Goal: Information Seeking & Learning: Learn about a topic

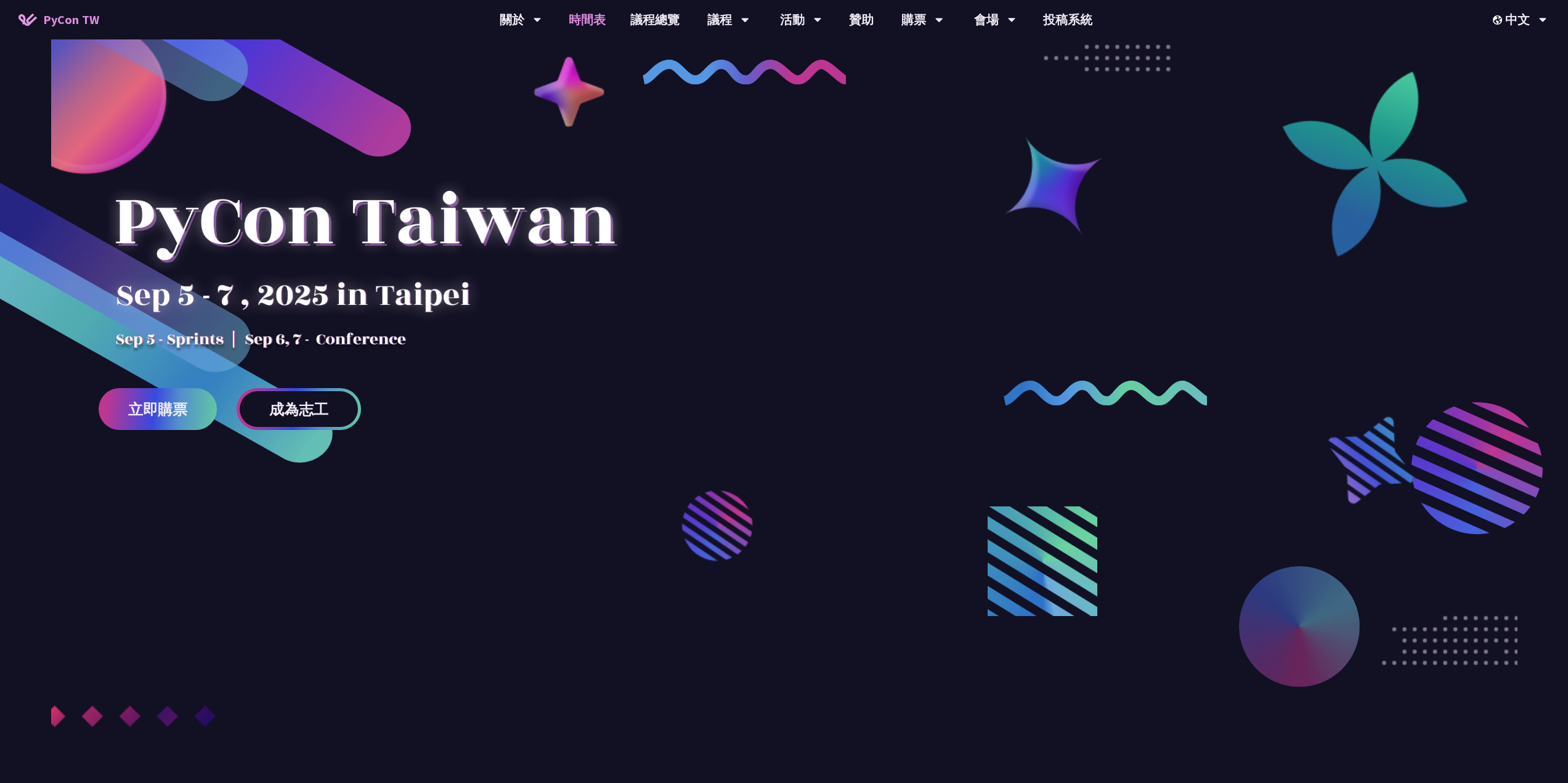
click at [596, 20] on link "時間表" at bounding box center [587, 19] width 62 height 39
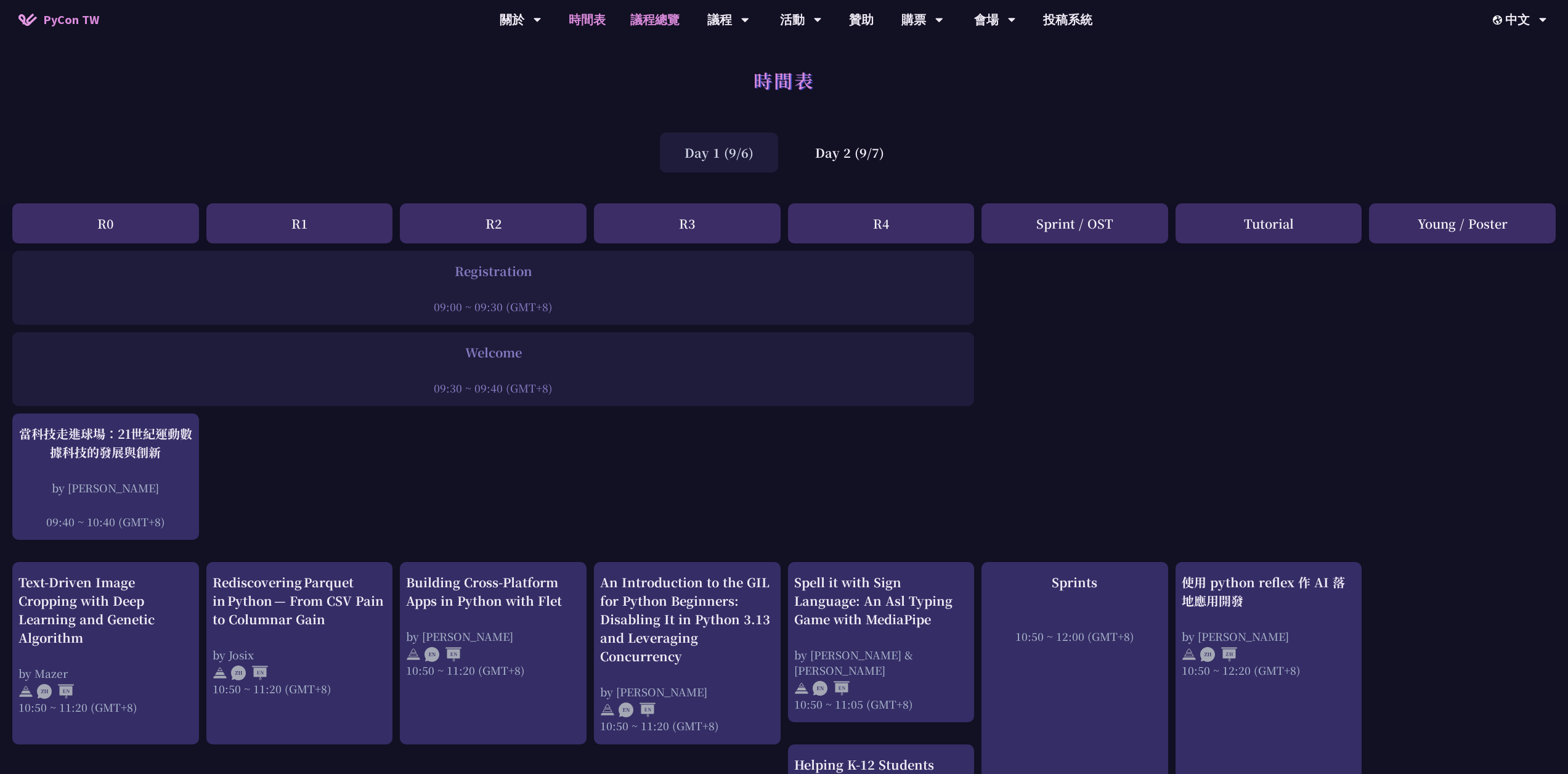
click at [660, 17] on link "議程總覽" at bounding box center [654, 19] width 74 height 39
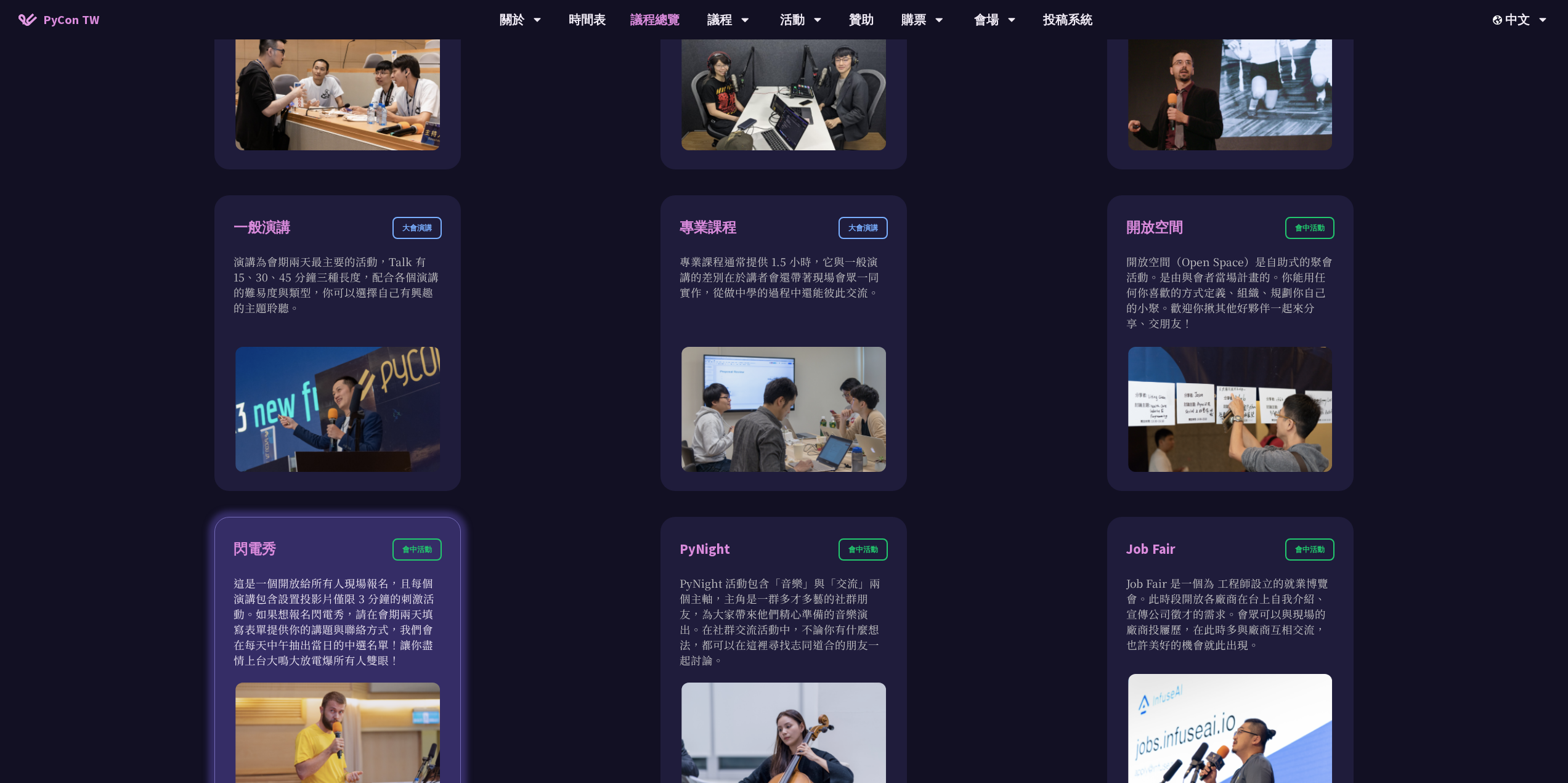
scroll to position [1170, 0]
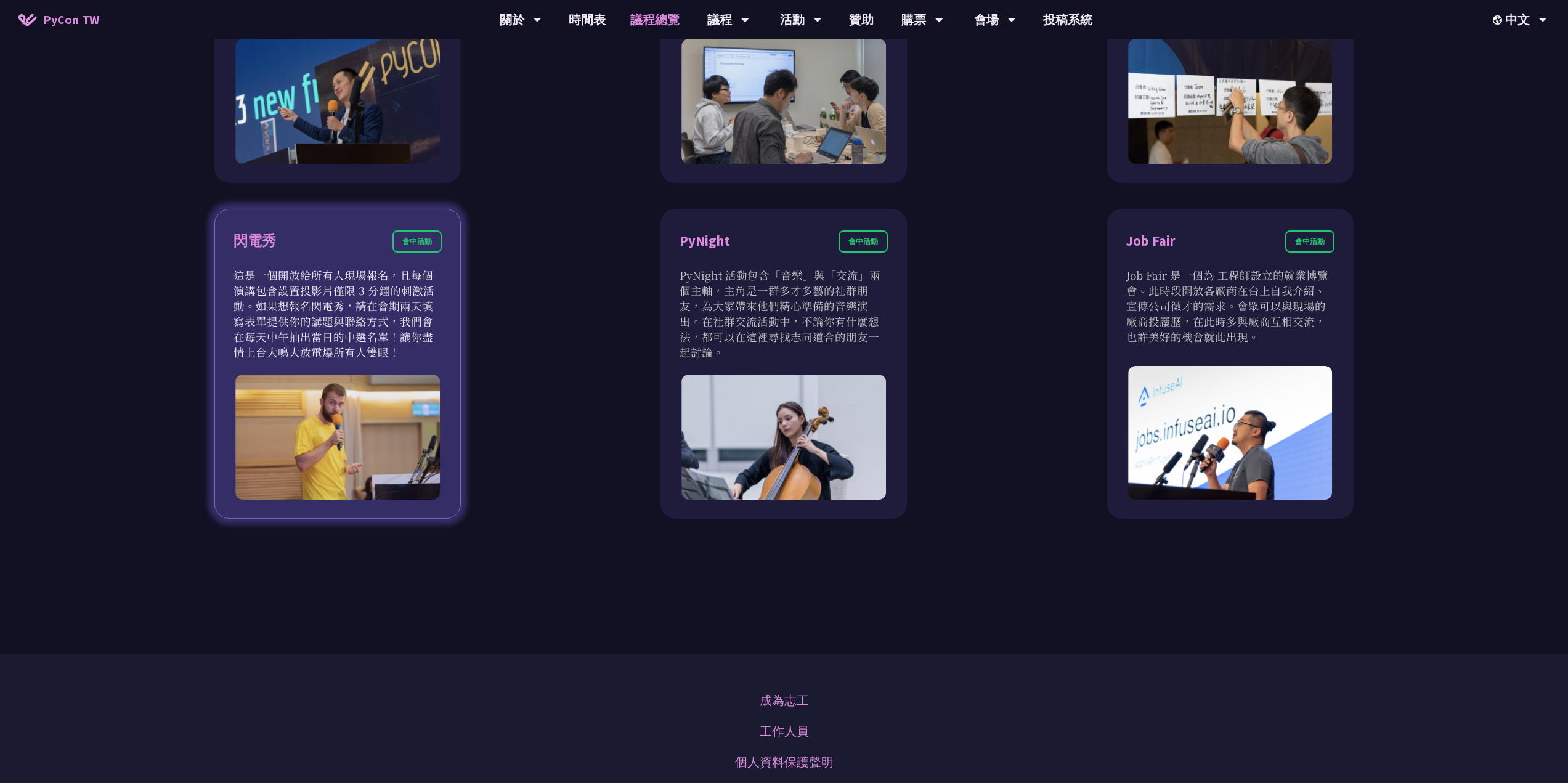
click at [384, 429] on img at bounding box center [338, 437] width 205 height 125
click at [425, 245] on div "會中活動" at bounding box center [417, 241] width 49 height 22
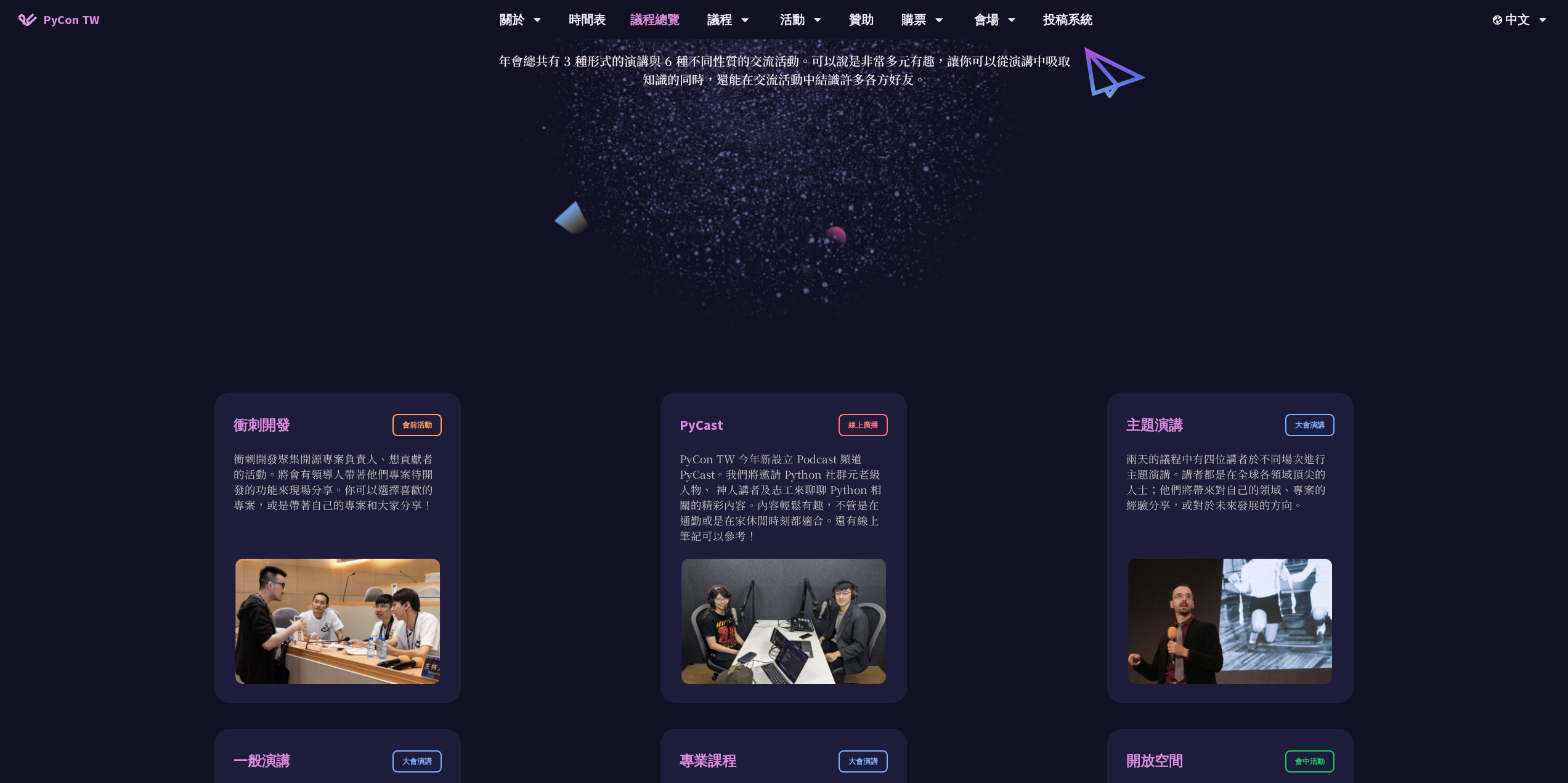
scroll to position [0, 0]
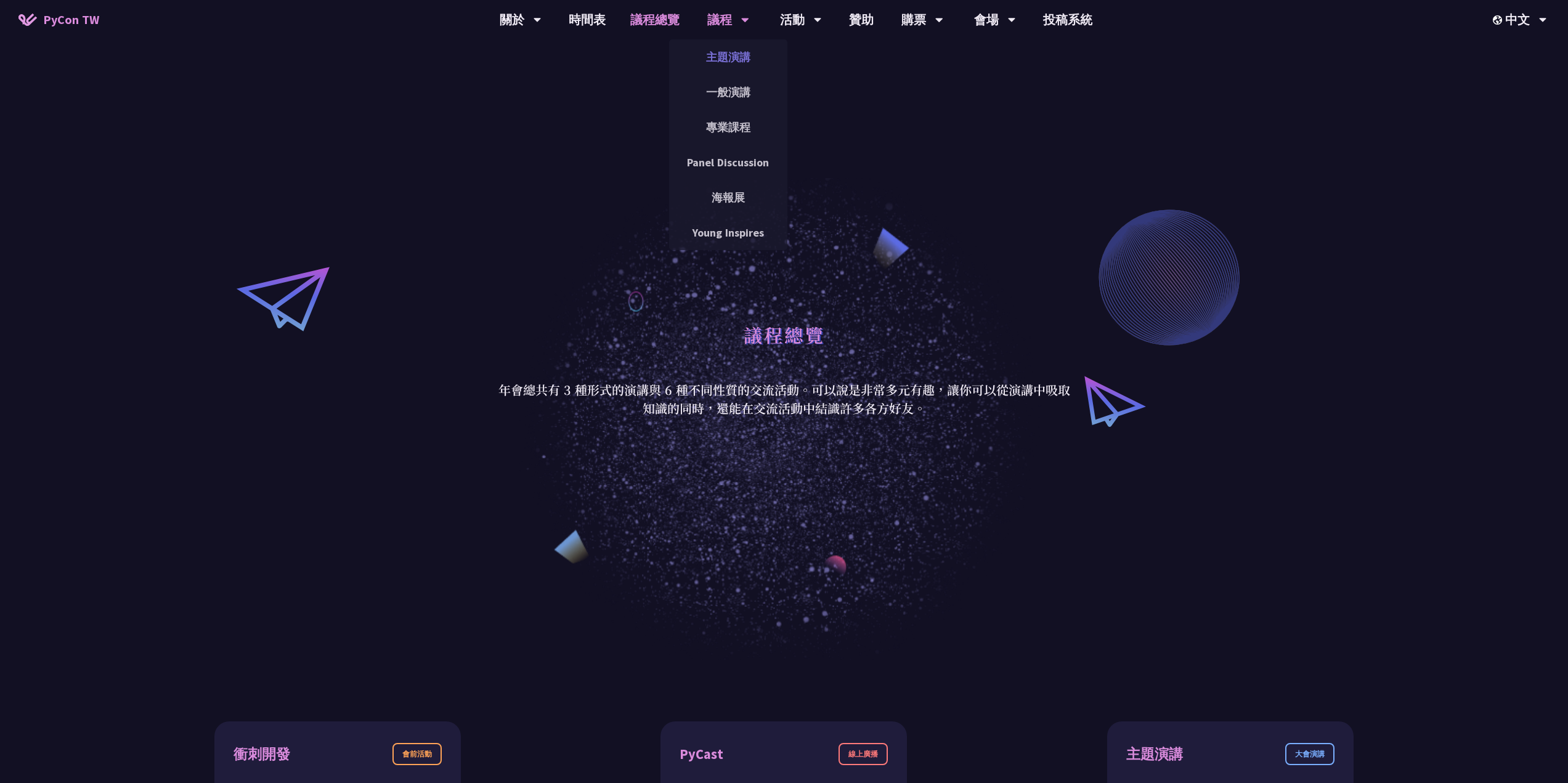
click at [727, 59] on link "主題演講" at bounding box center [728, 57] width 118 height 29
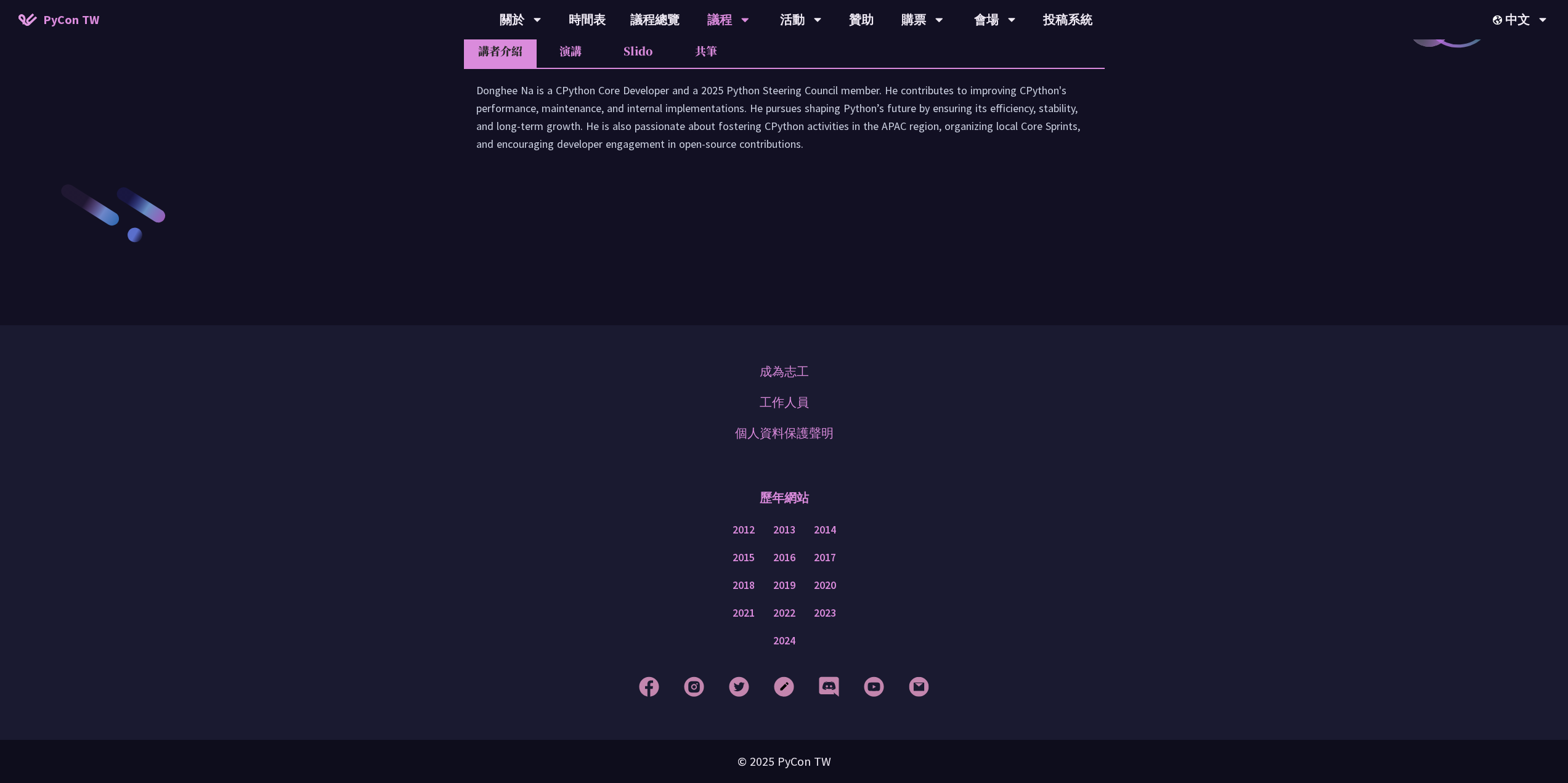
scroll to position [1807, 0]
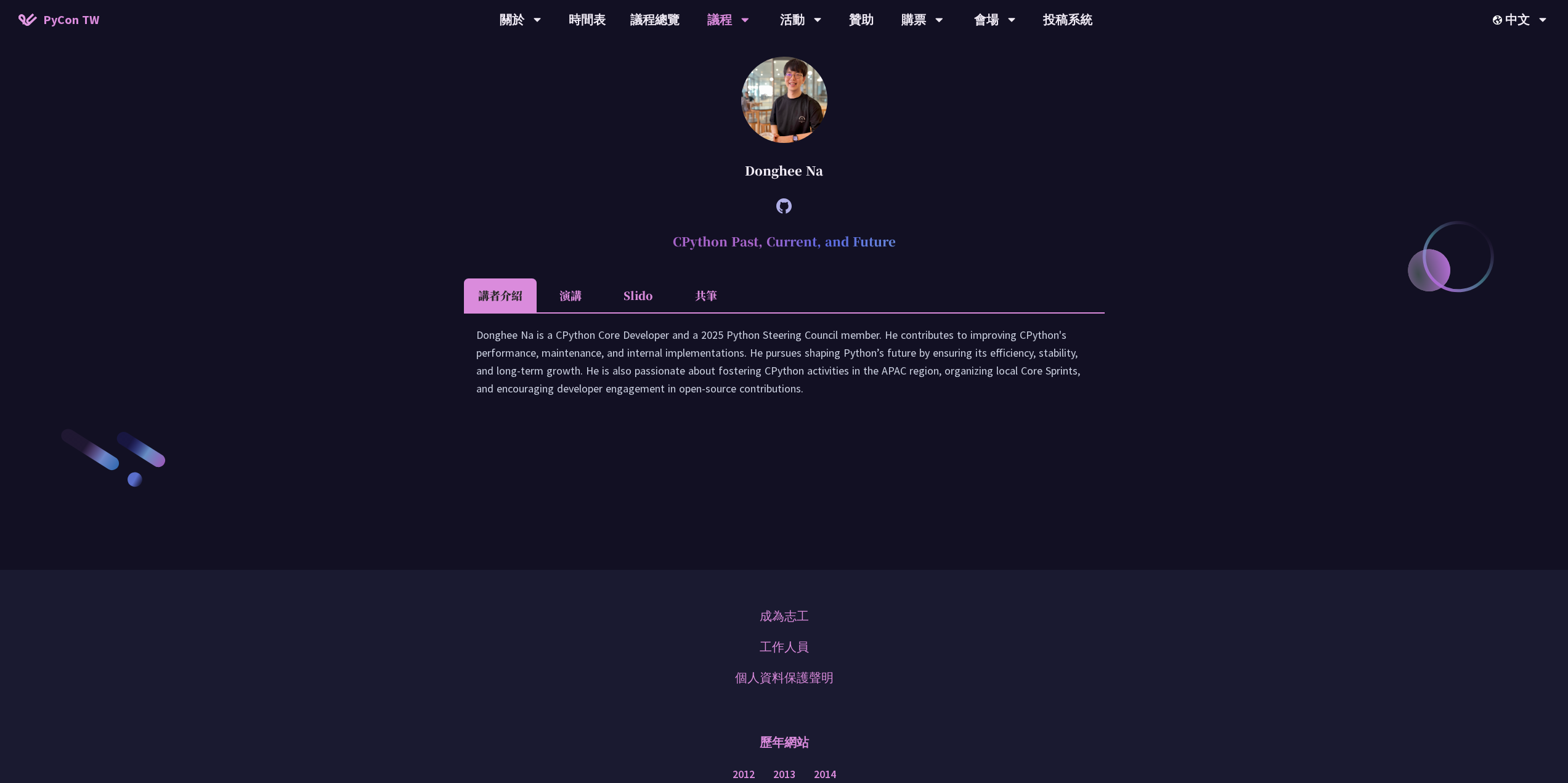
click at [575, 313] on li "演講" at bounding box center [571, 295] width 68 height 34
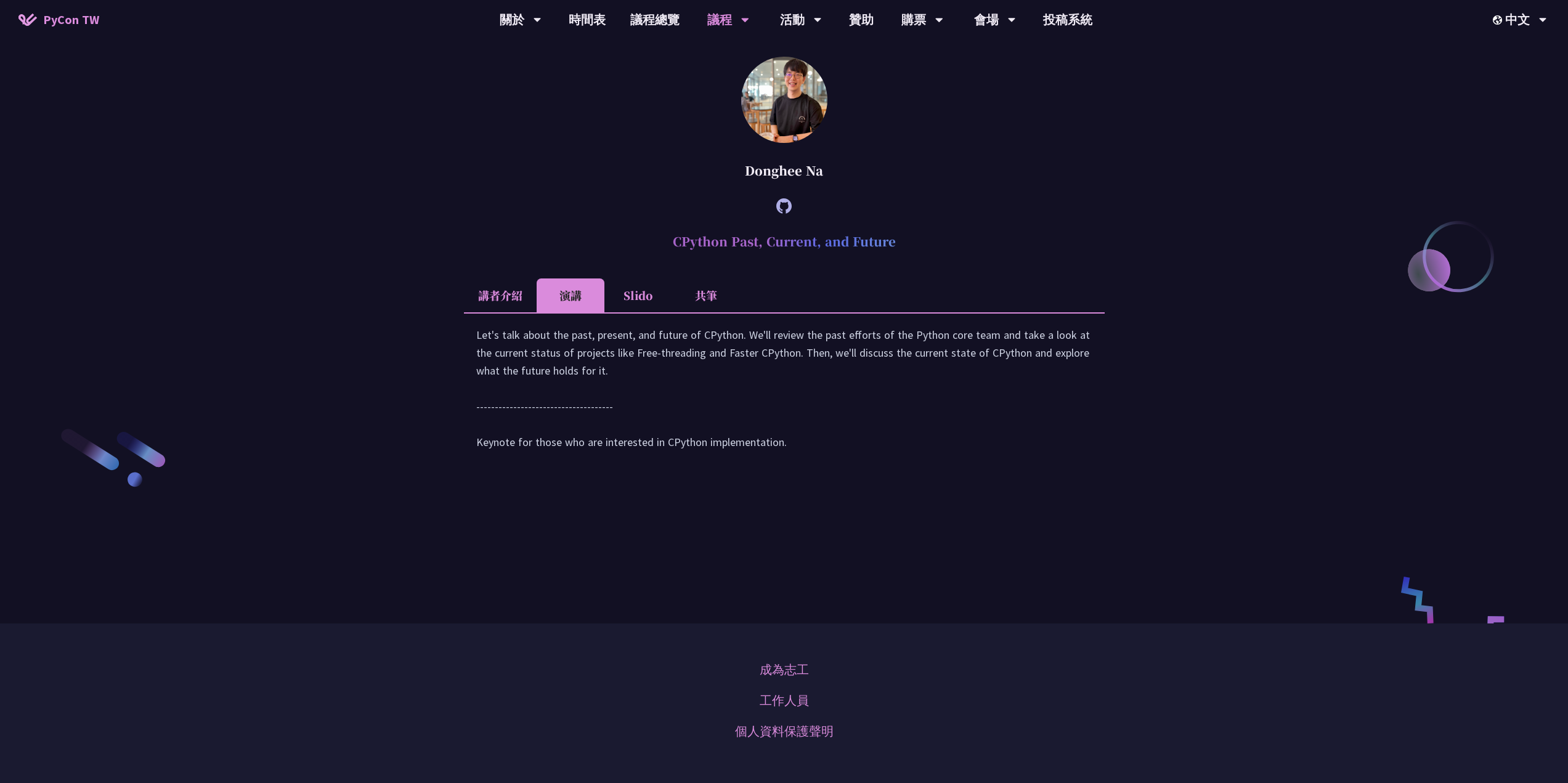
click at [633, 313] on li "Slido" at bounding box center [639, 295] width 68 height 34
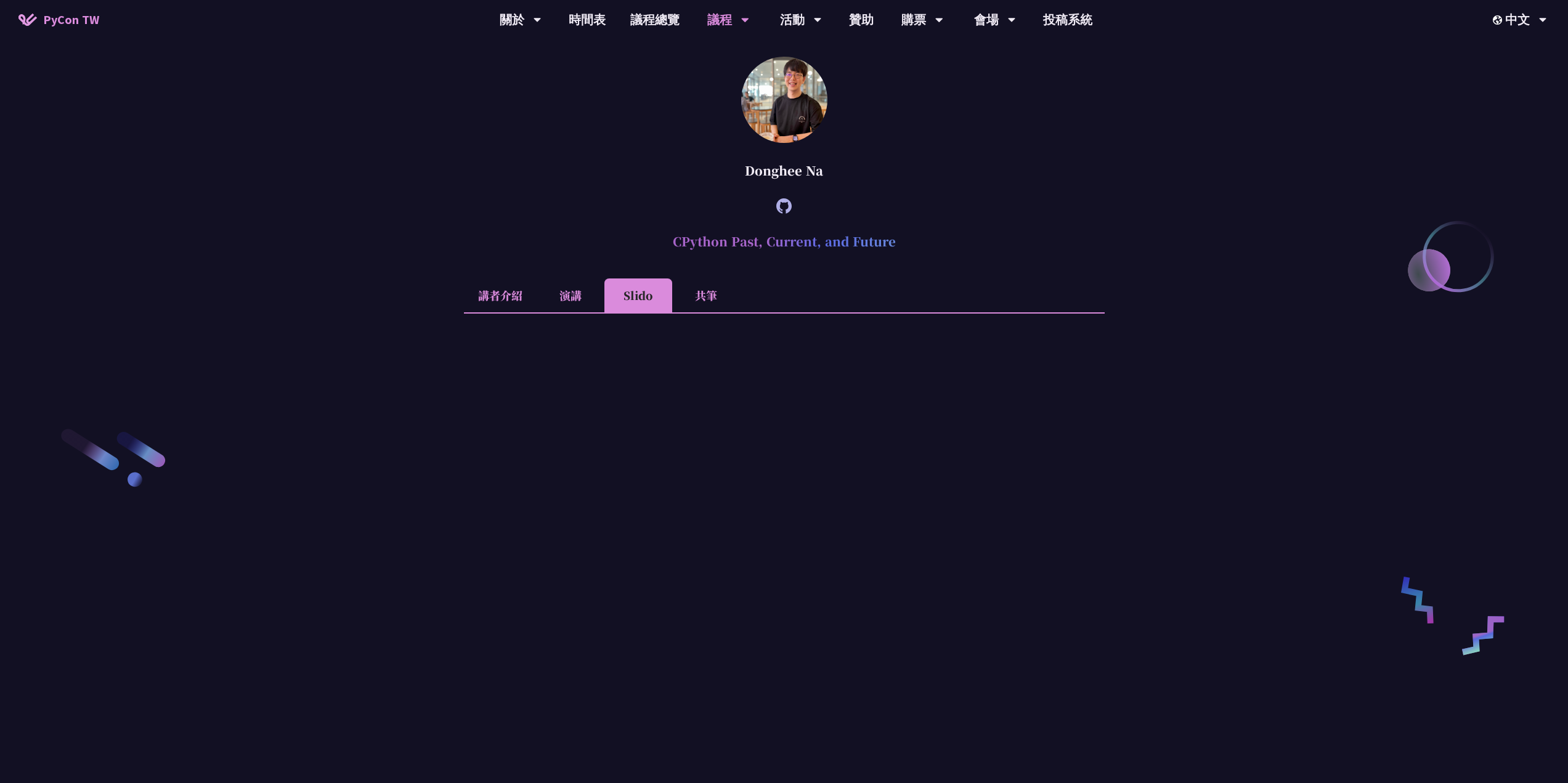
click at [712, 313] on li "共筆" at bounding box center [707, 295] width 68 height 34
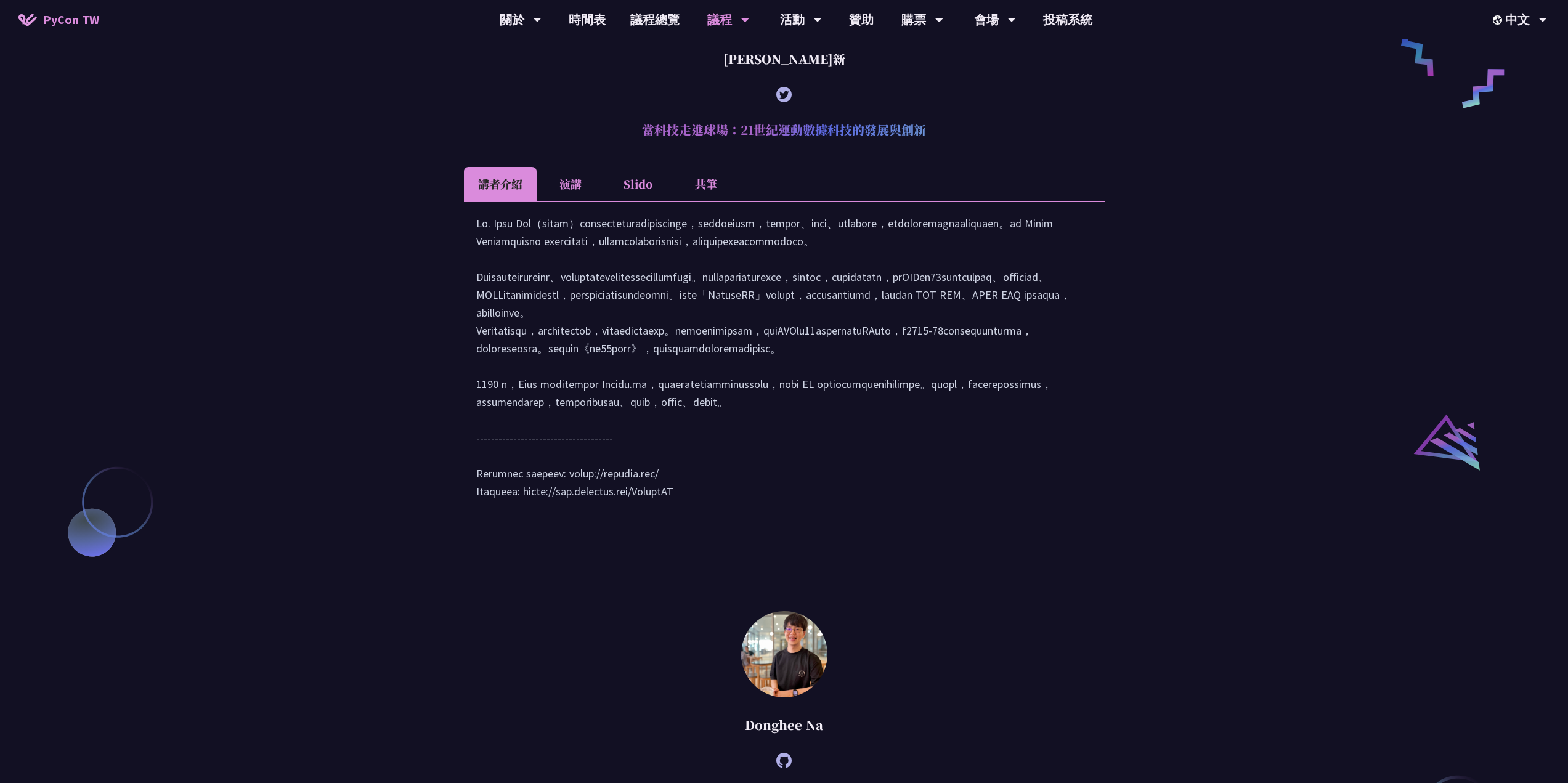
click at [577, 201] on li "演講" at bounding box center [571, 184] width 68 height 34
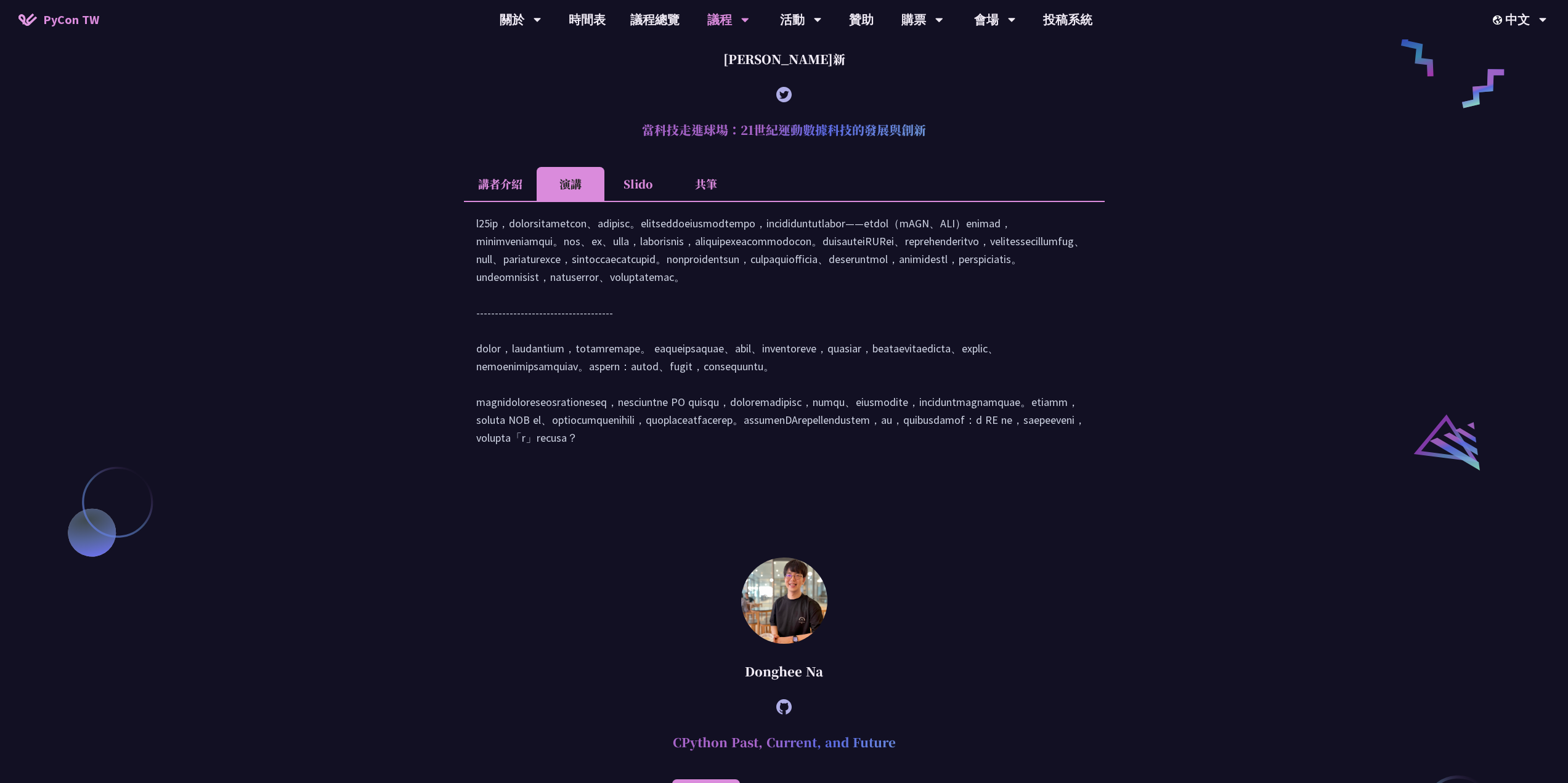
click at [627, 196] on li "Slido" at bounding box center [639, 184] width 68 height 34
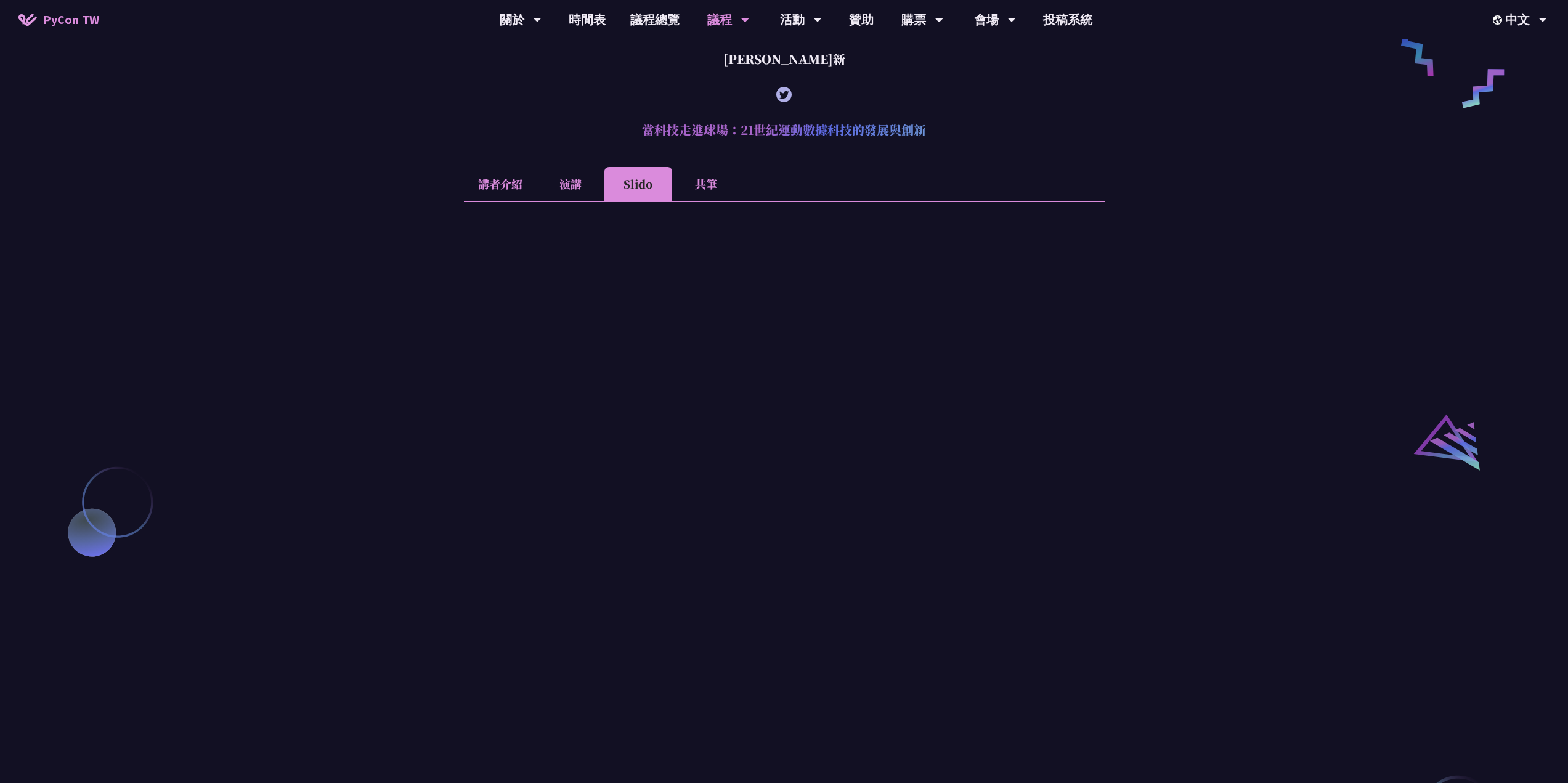
click at [722, 196] on li "共筆" at bounding box center [707, 184] width 68 height 34
click at [505, 201] on li "講者介紹" at bounding box center [500, 184] width 72 height 34
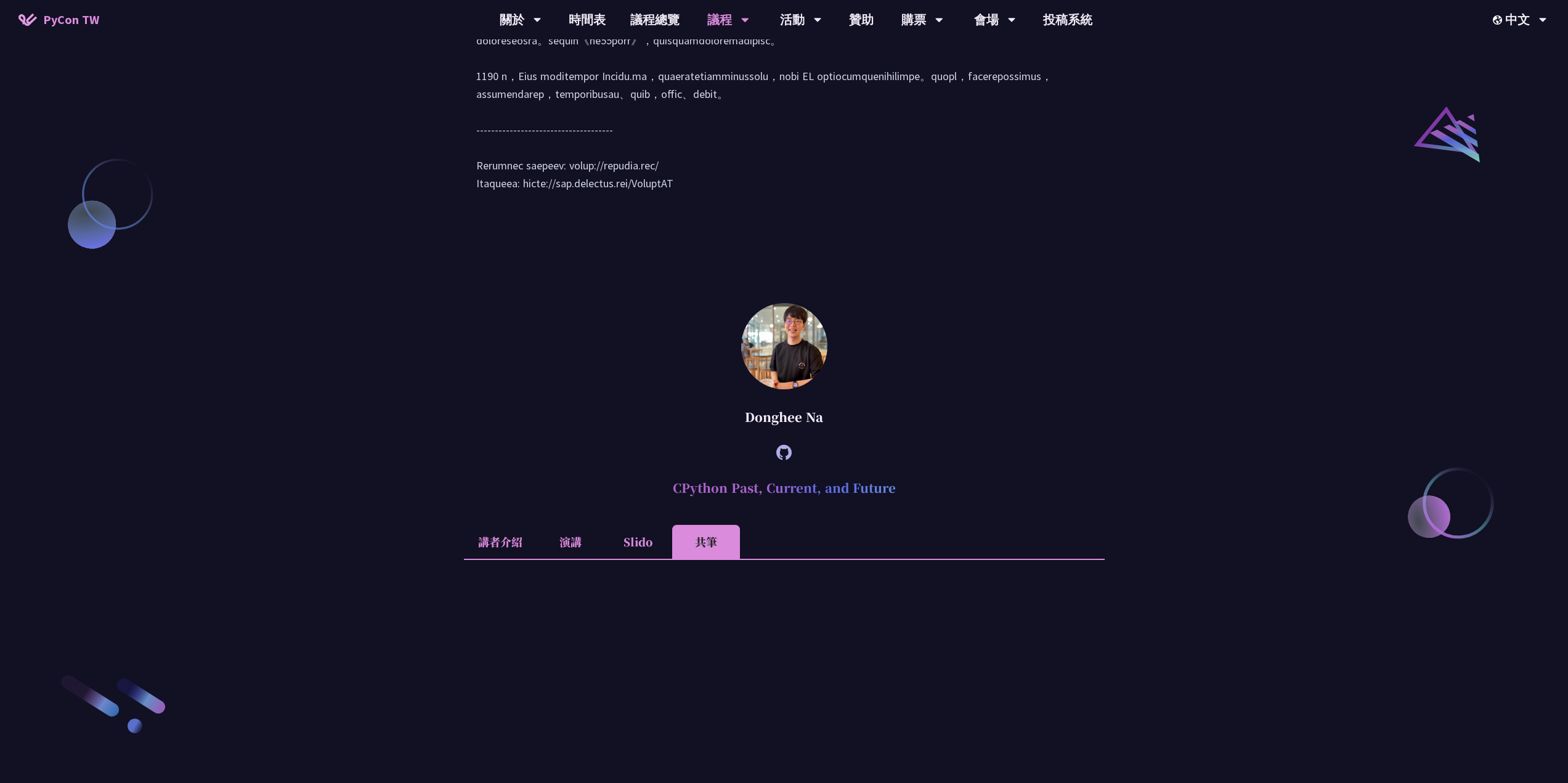
scroll to position [1869, 0]
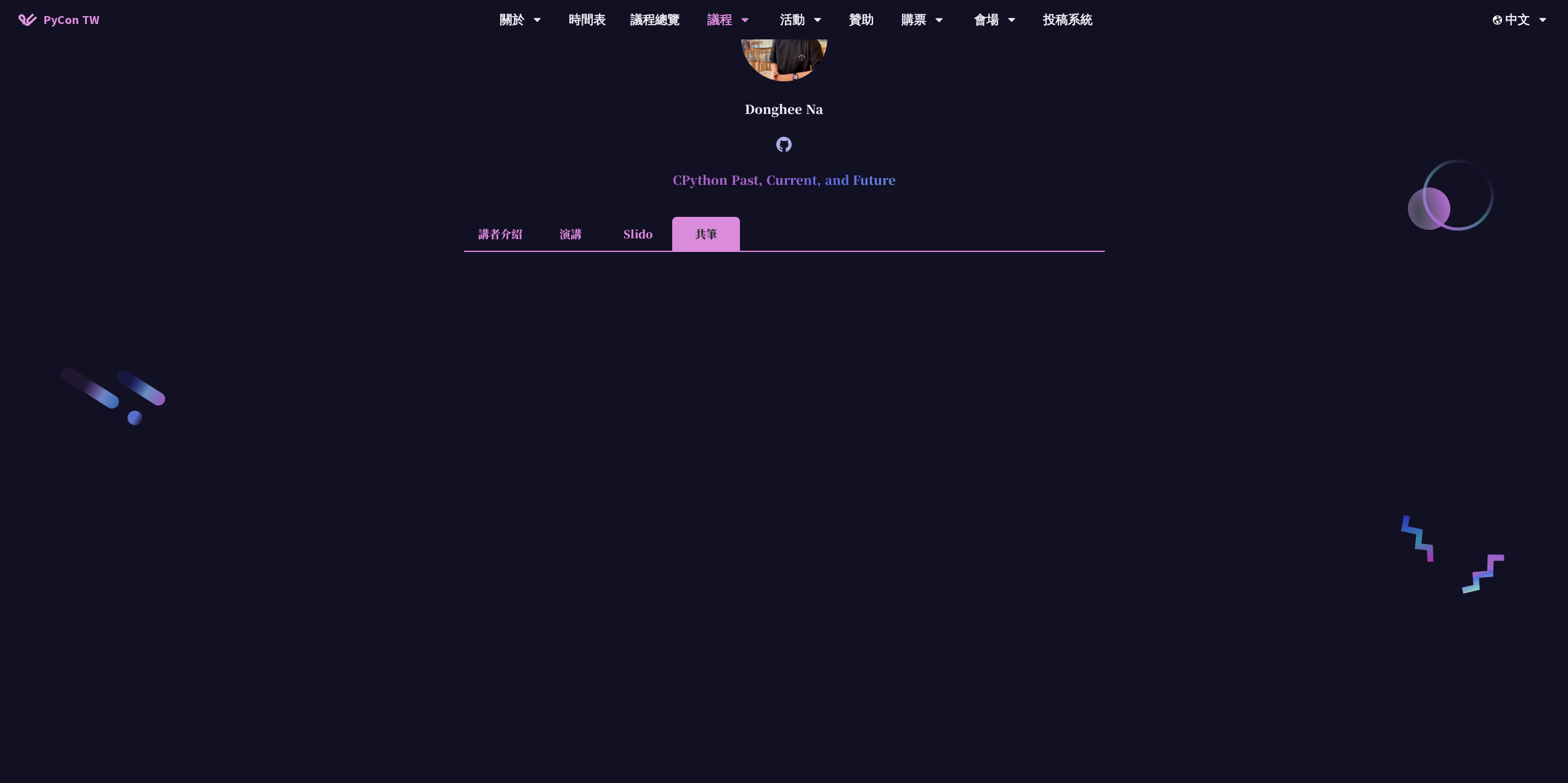
click at [565, 251] on li "演講" at bounding box center [571, 234] width 68 height 34
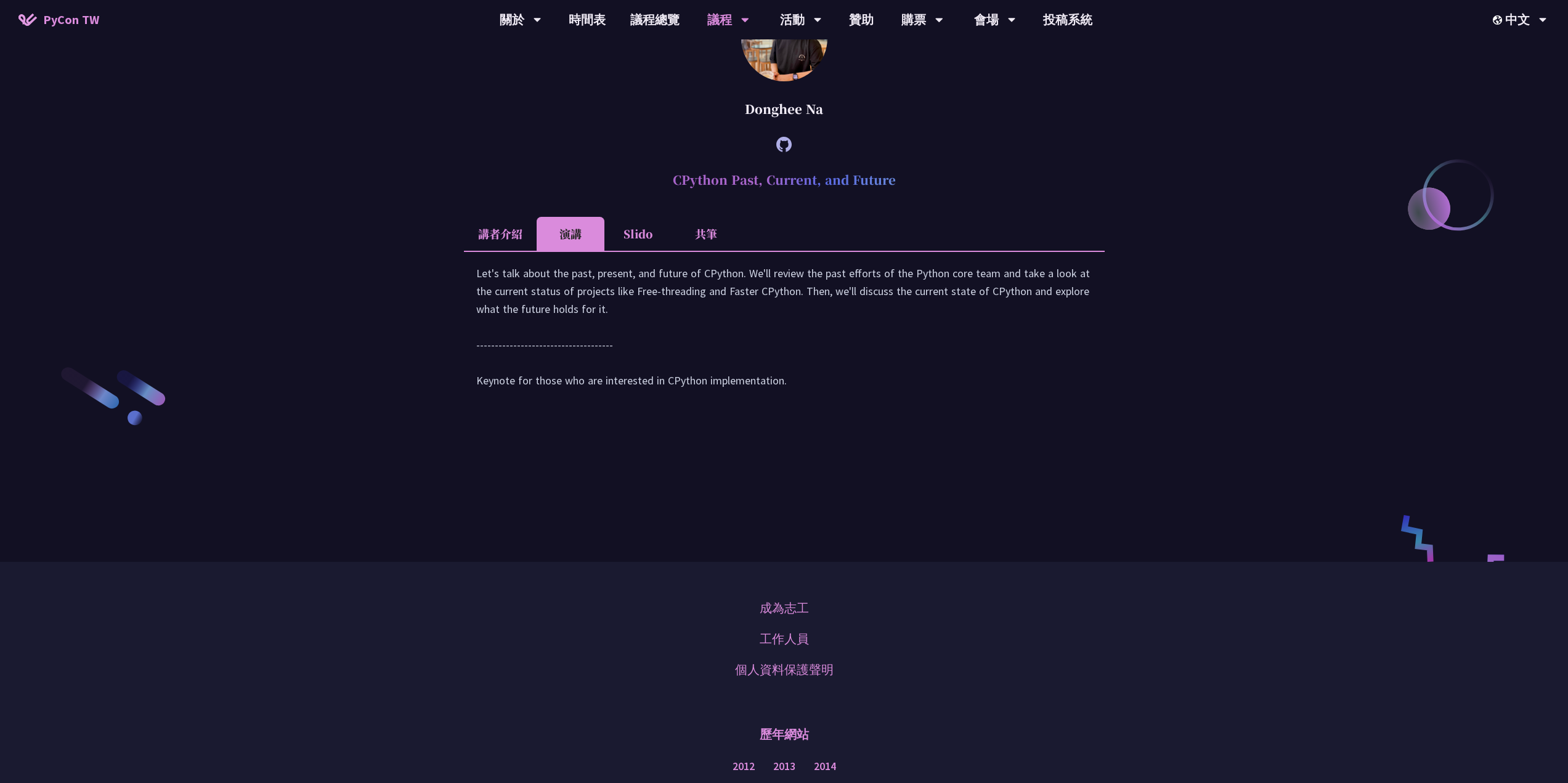
click at [632, 251] on li "Slido" at bounding box center [639, 234] width 68 height 34
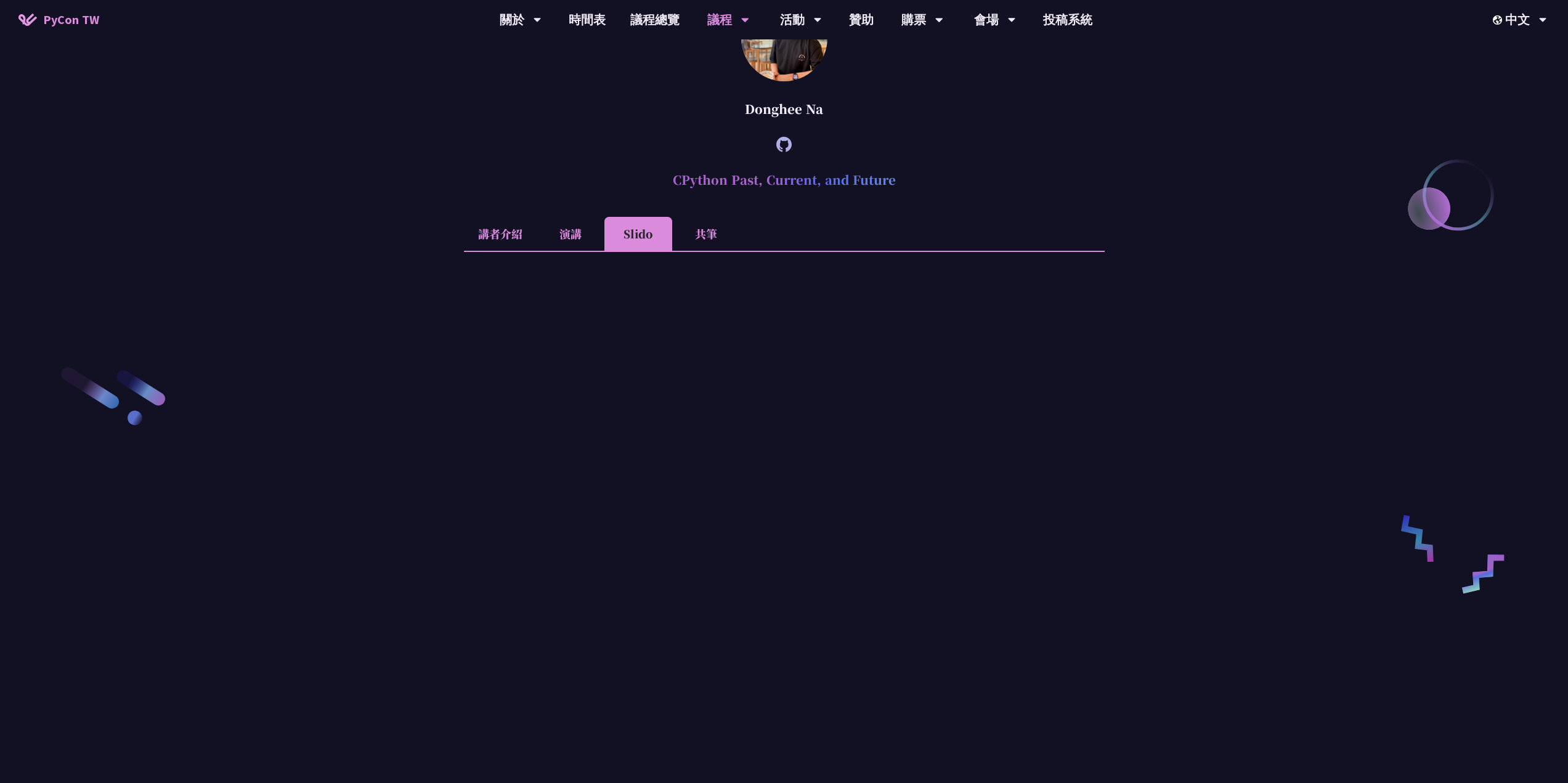
click at [698, 251] on li "共筆" at bounding box center [707, 234] width 68 height 34
click at [632, 251] on li "Slido" at bounding box center [639, 234] width 68 height 34
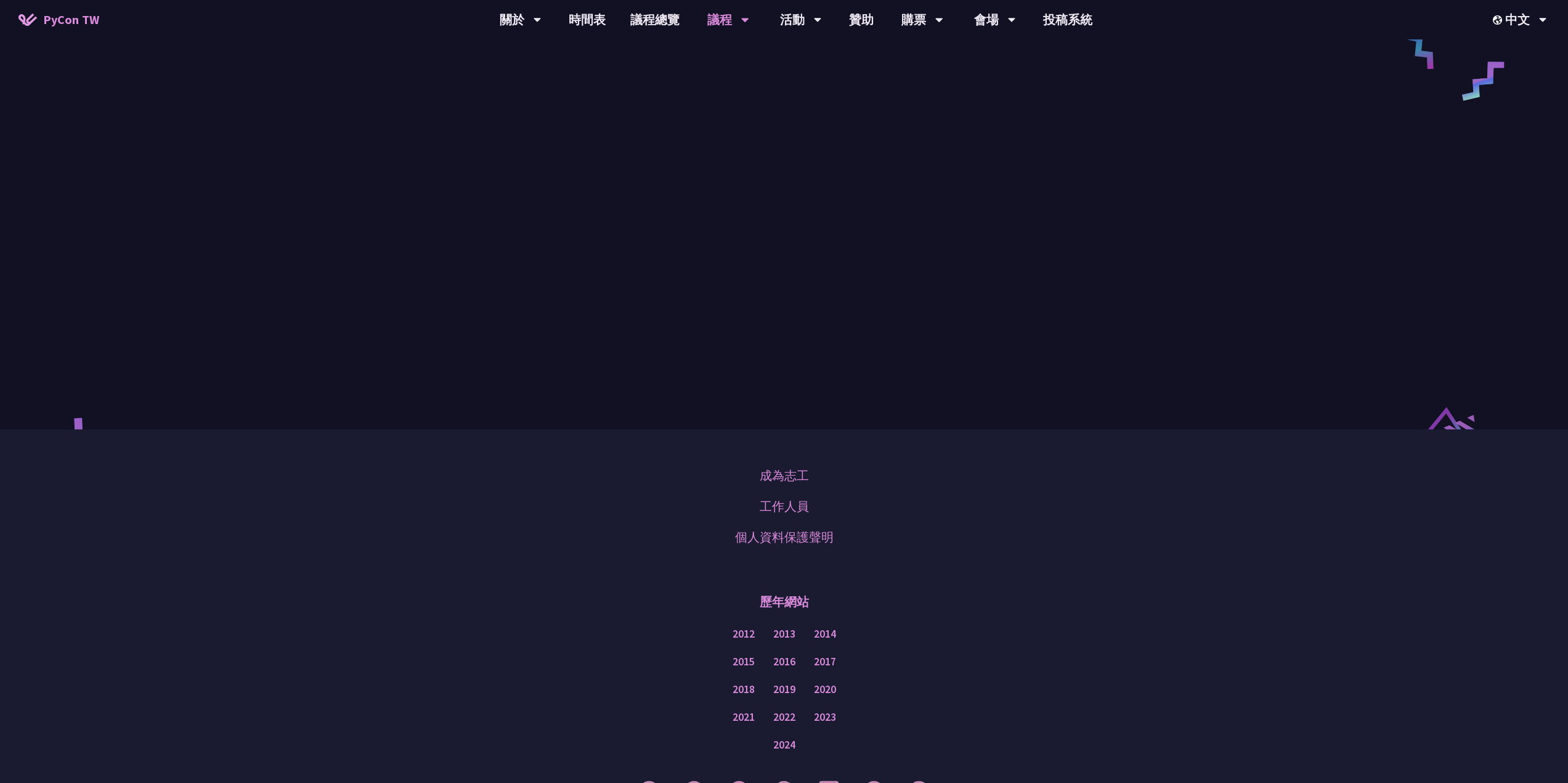
scroll to position [2053, 0]
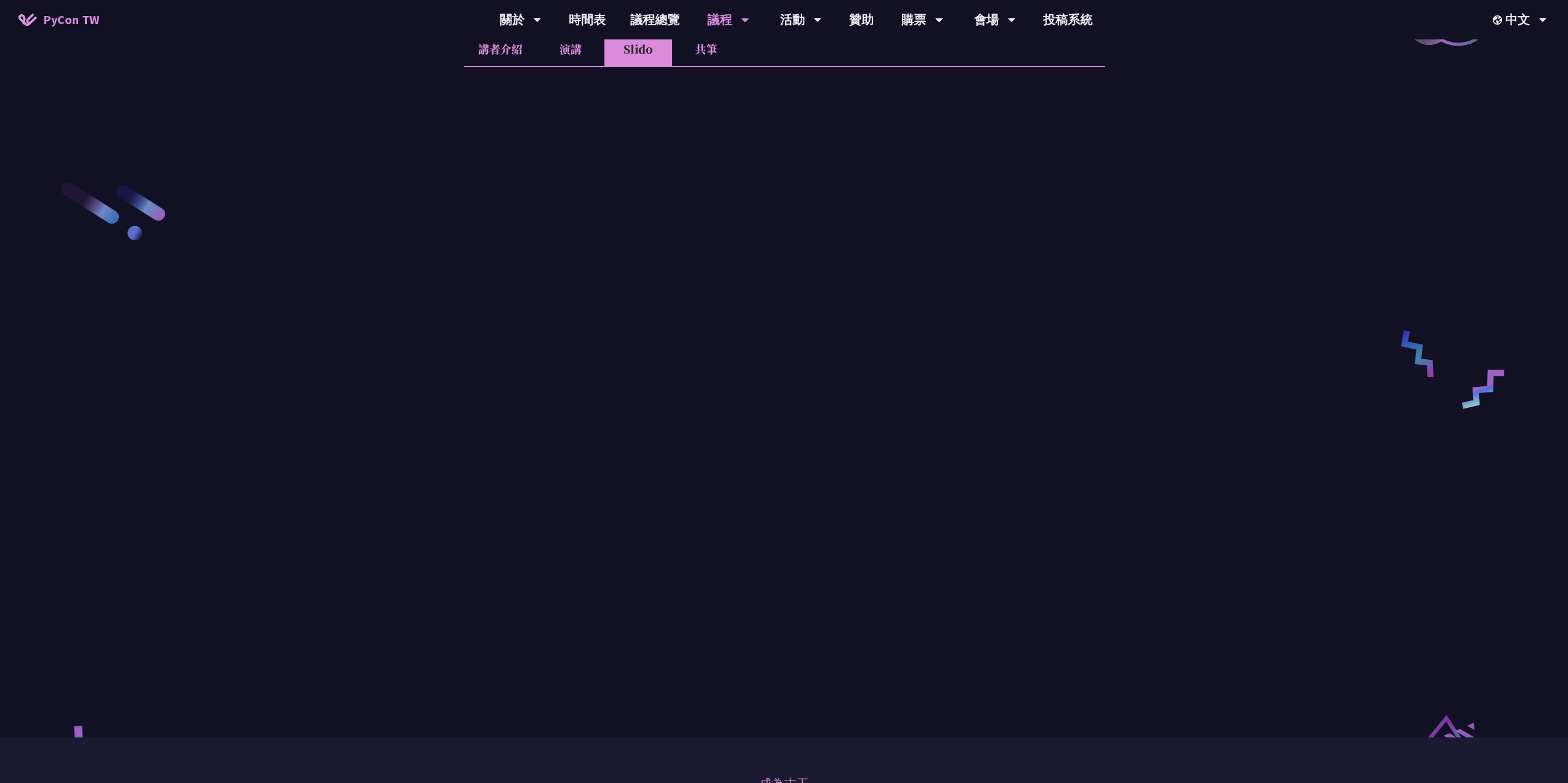
click at [698, 66] on li "共筆" at bounding box center [707, 49] width 68 height 34
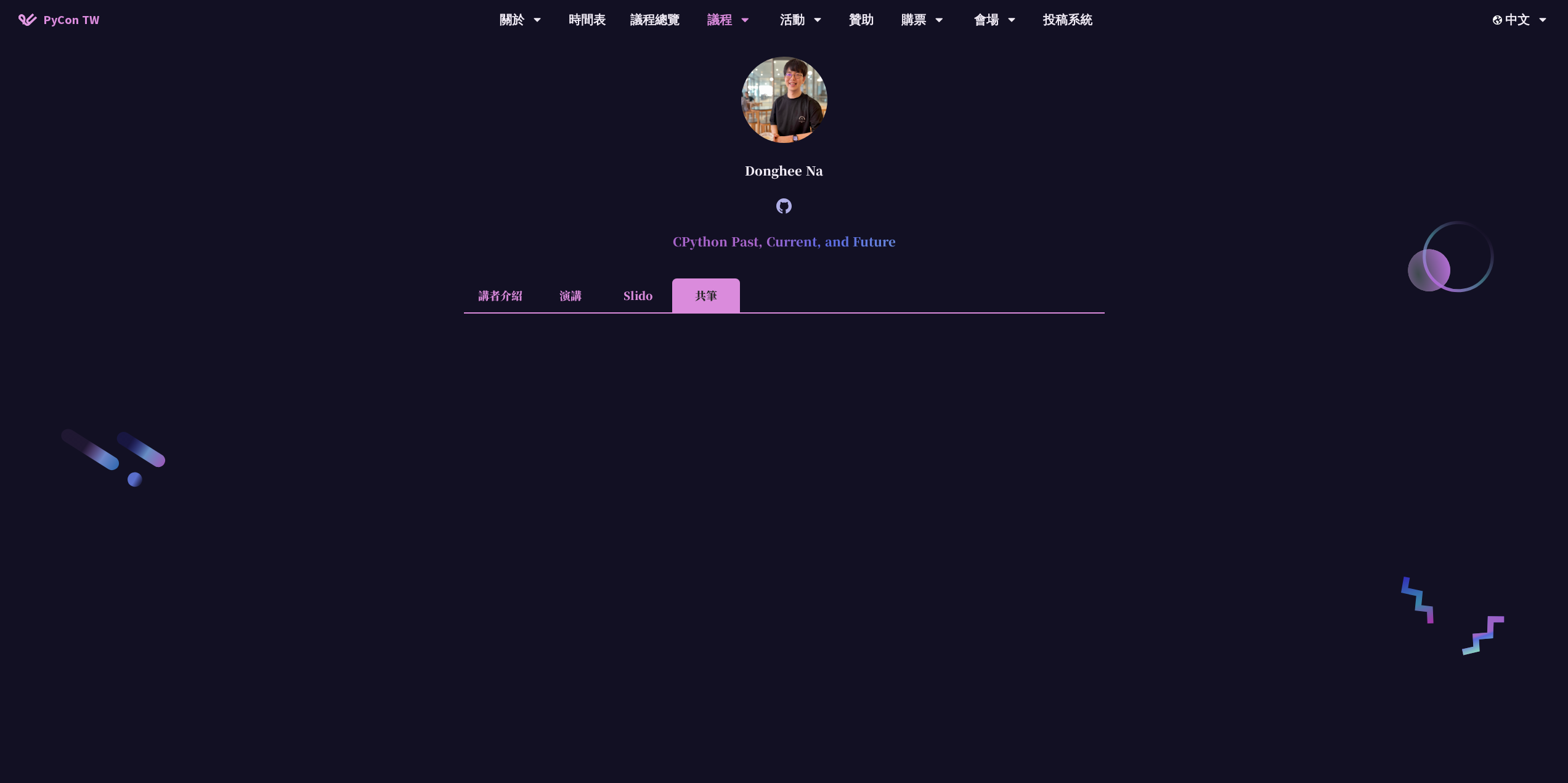
scroll to position [1376, 0]
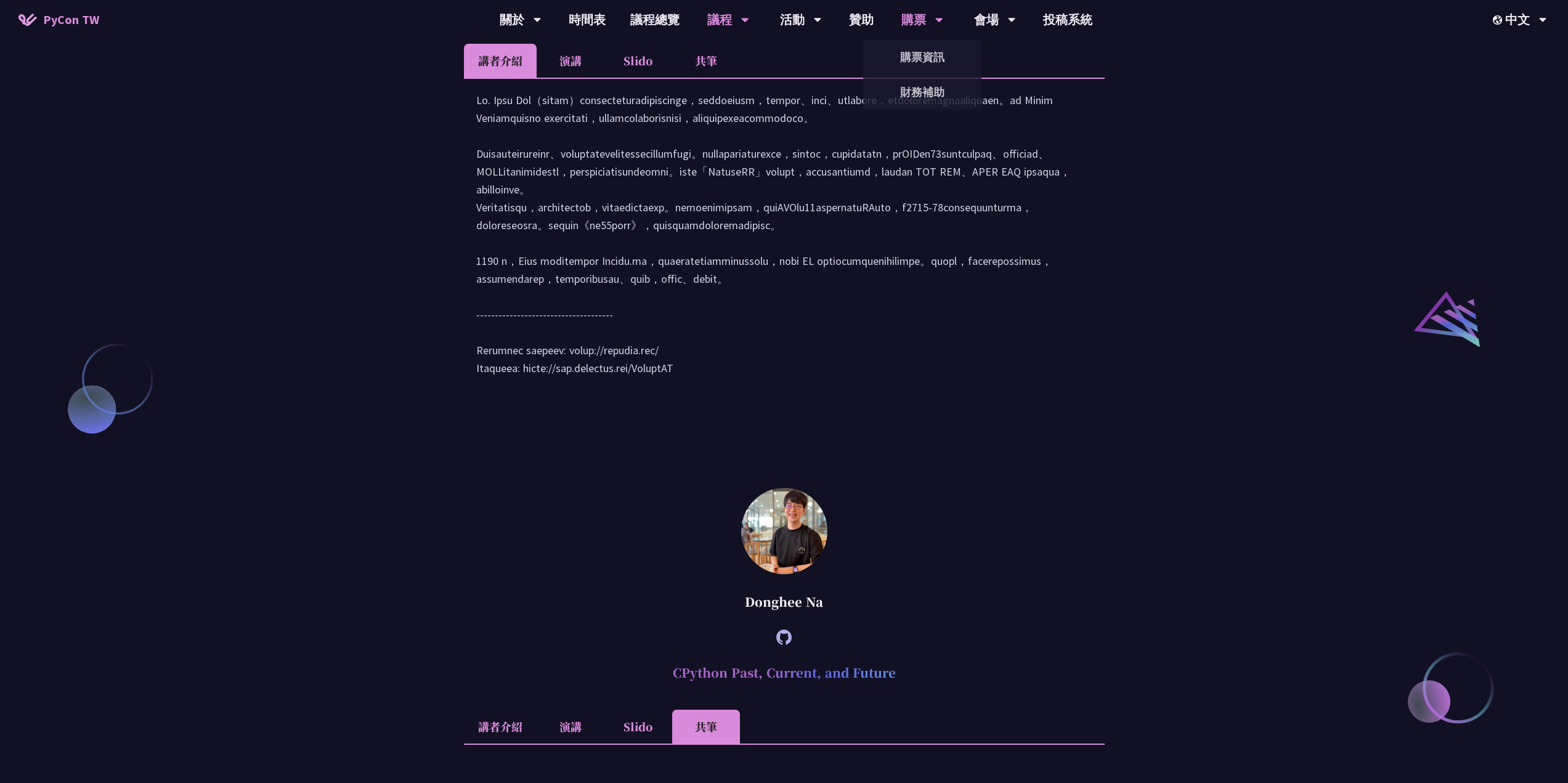
click at [919, 20] on div "購票" at bounding box center [922, 19] width 42 height 39
click at [913, 55] on link "購票資訊" at bounding box center [922, 57] width 118 height 29
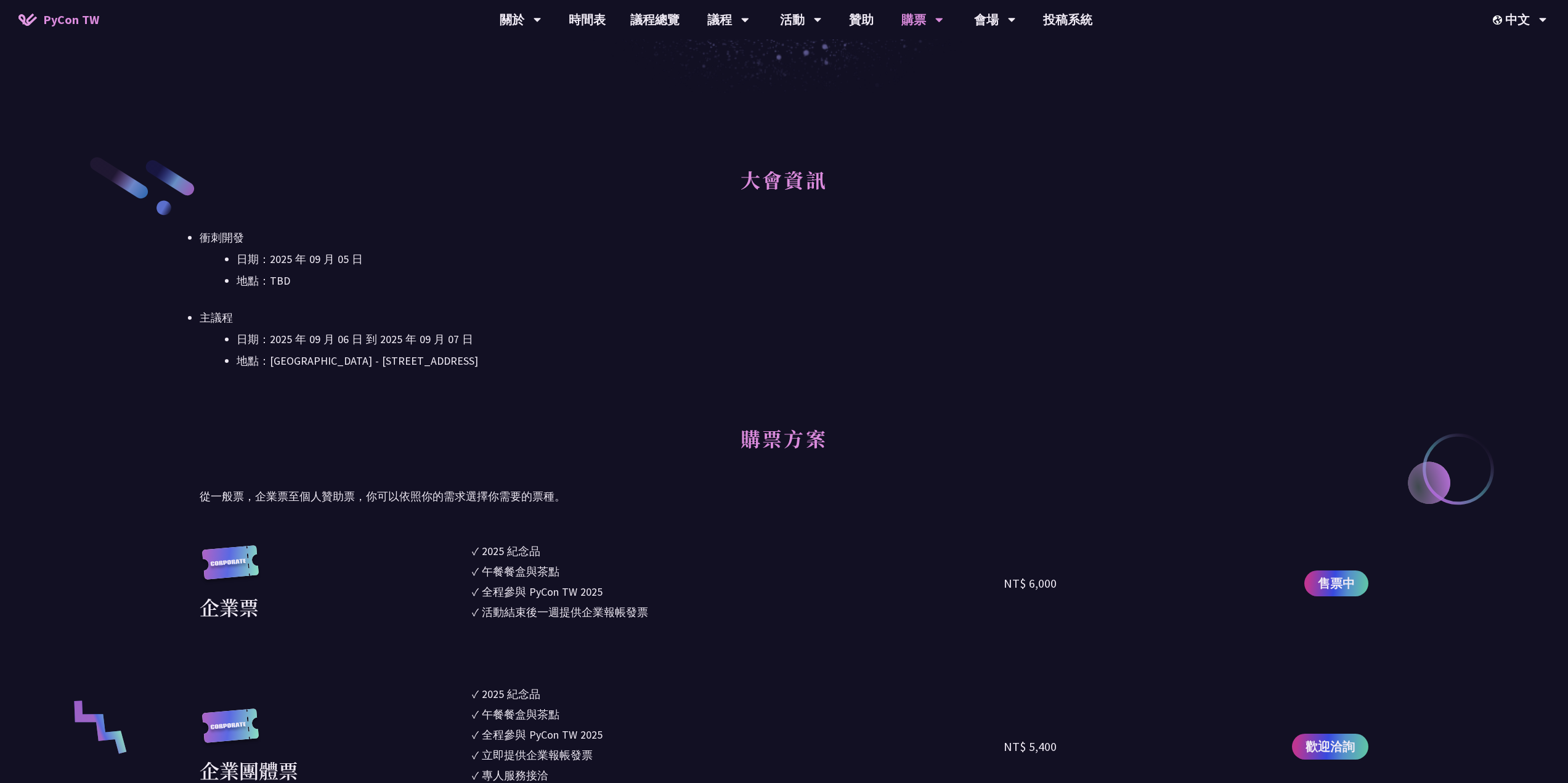
scroll to position [62, 0]
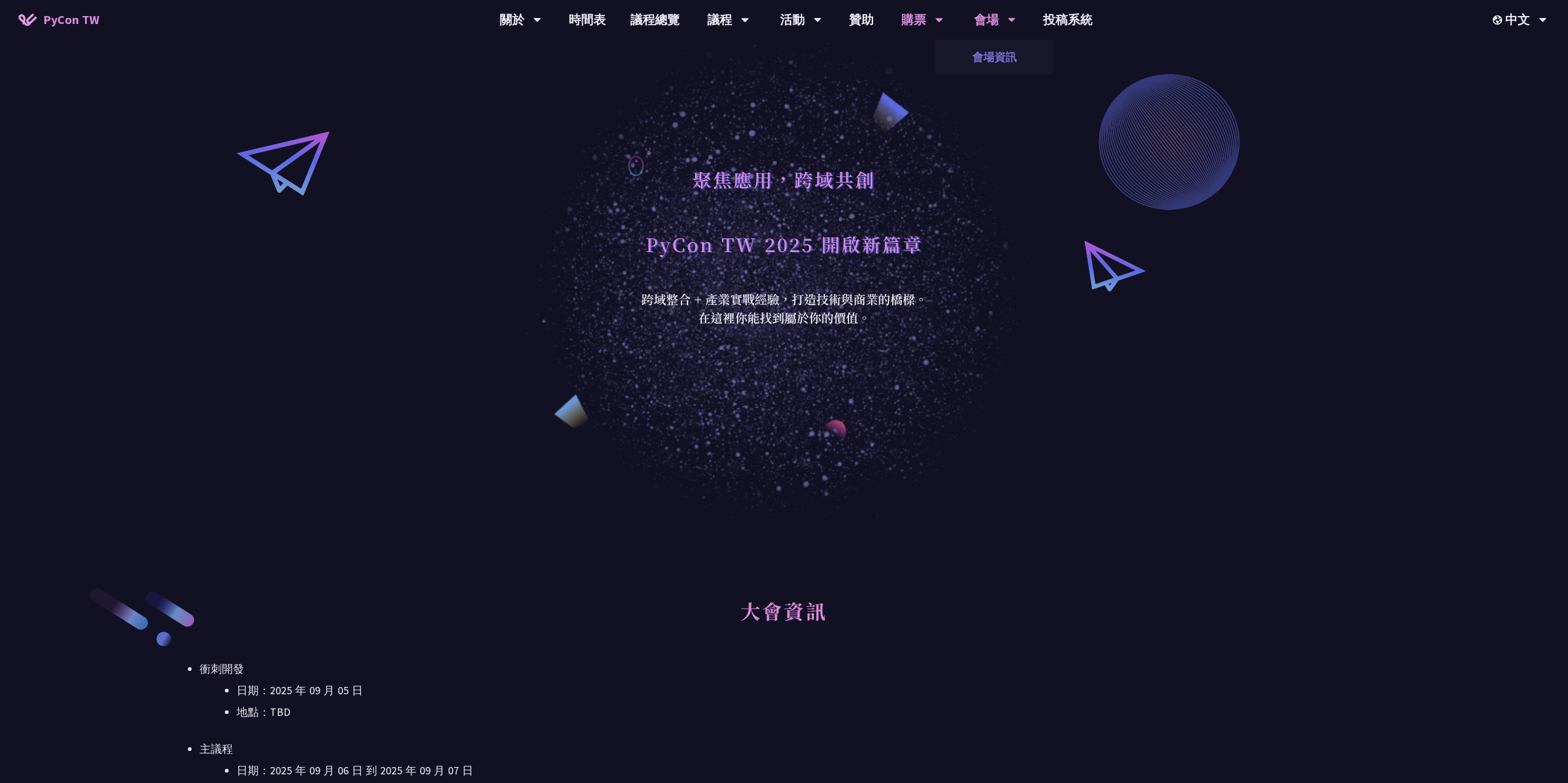
click at [999, 58] on link "會場資訊" at bounding box center [994, 57] width 118 height 29
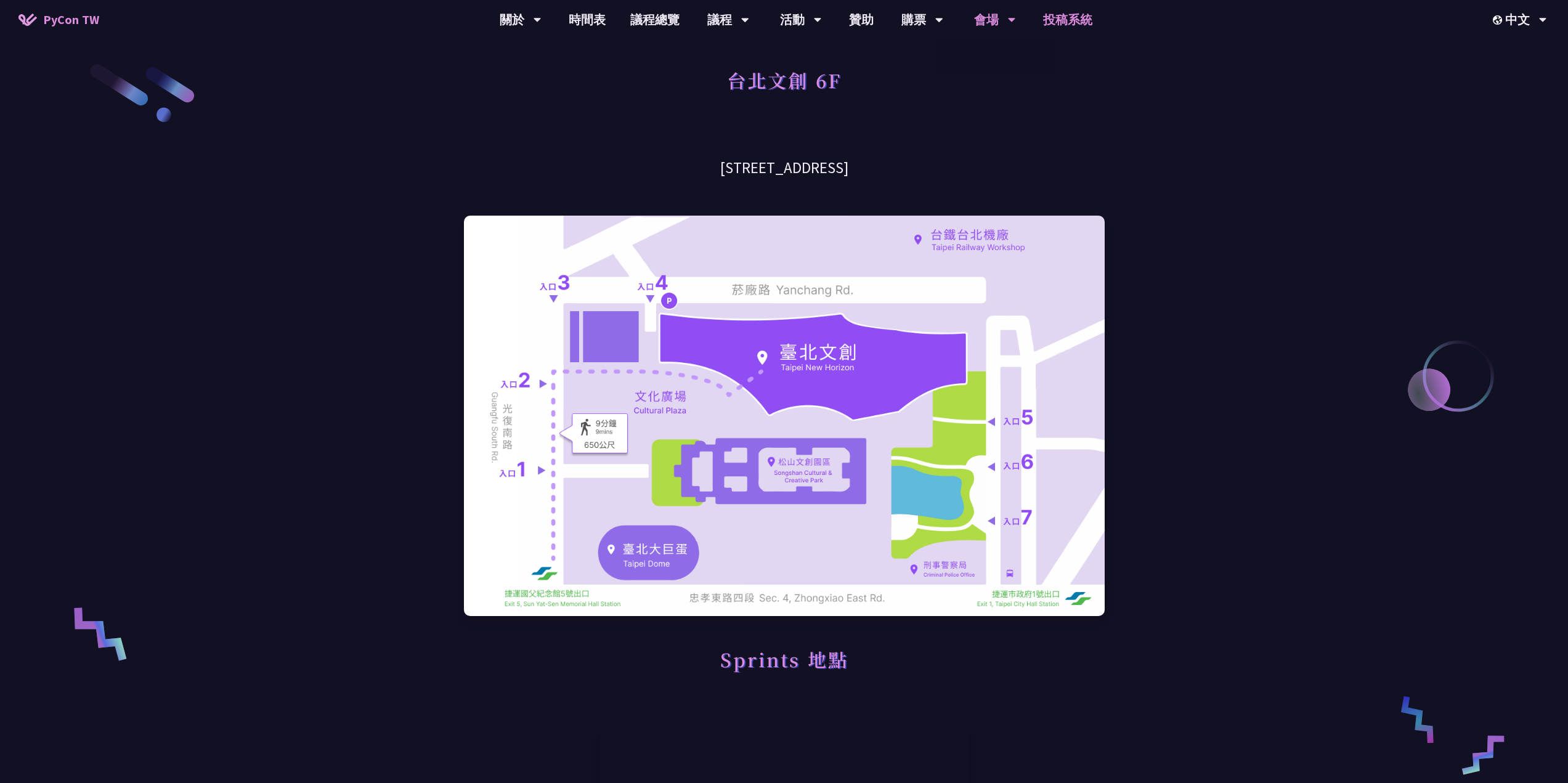
click at [1048, 21] on link "投稿系統" at bounding box center [1068, 19] width 74 height 39
click at [663, 20] on link "議程總覽" at bounding box center [654, 19] width 74 height 39
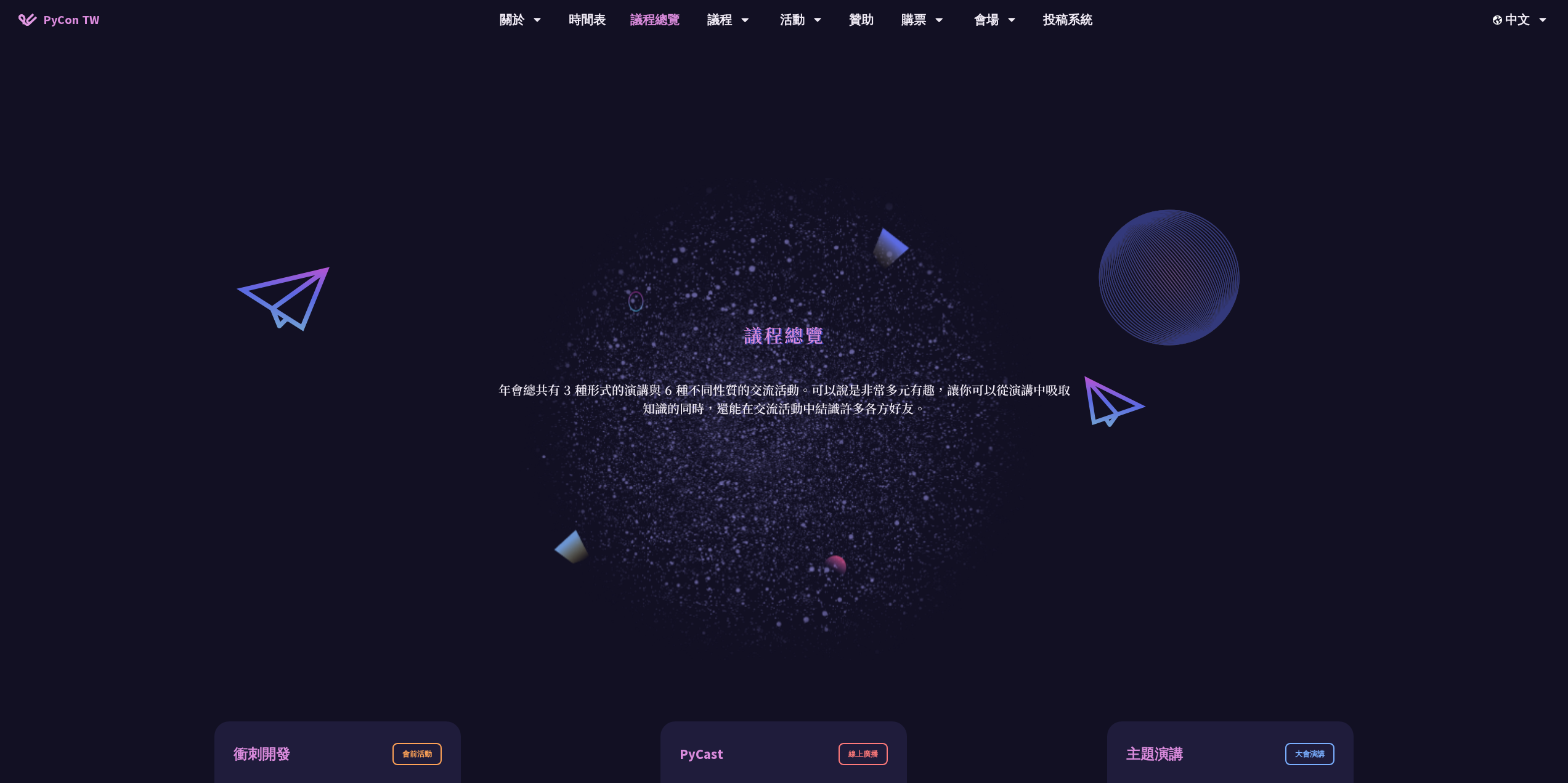
scroll to position [370, 0]
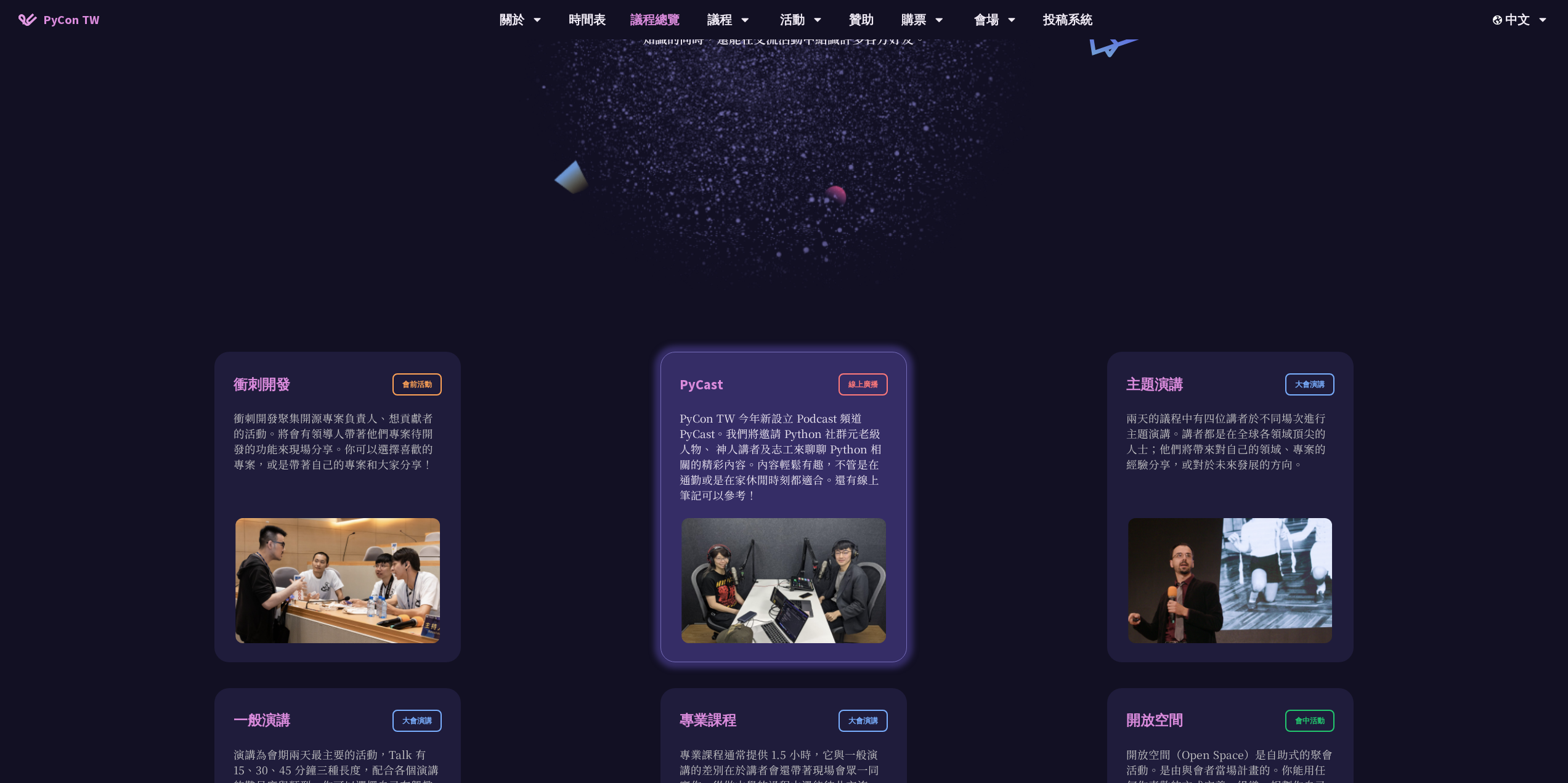
click at [830, 449] on p "PyCon TW 今年新設立 Podcast 頻道 PyCast。我們將邀請 Python 社群元老級人物、 神人講者及志工來聊聊 Python 相關的精彩內…" at bounding box center [783, 456] width 208 height 92
click at [870, 392] on div "線上廣播" at bounding box center [863, 384] width 49 height 22
click at [870, 382] on div "線上廣播" at bounding box center [863, 384] width 49 height 22
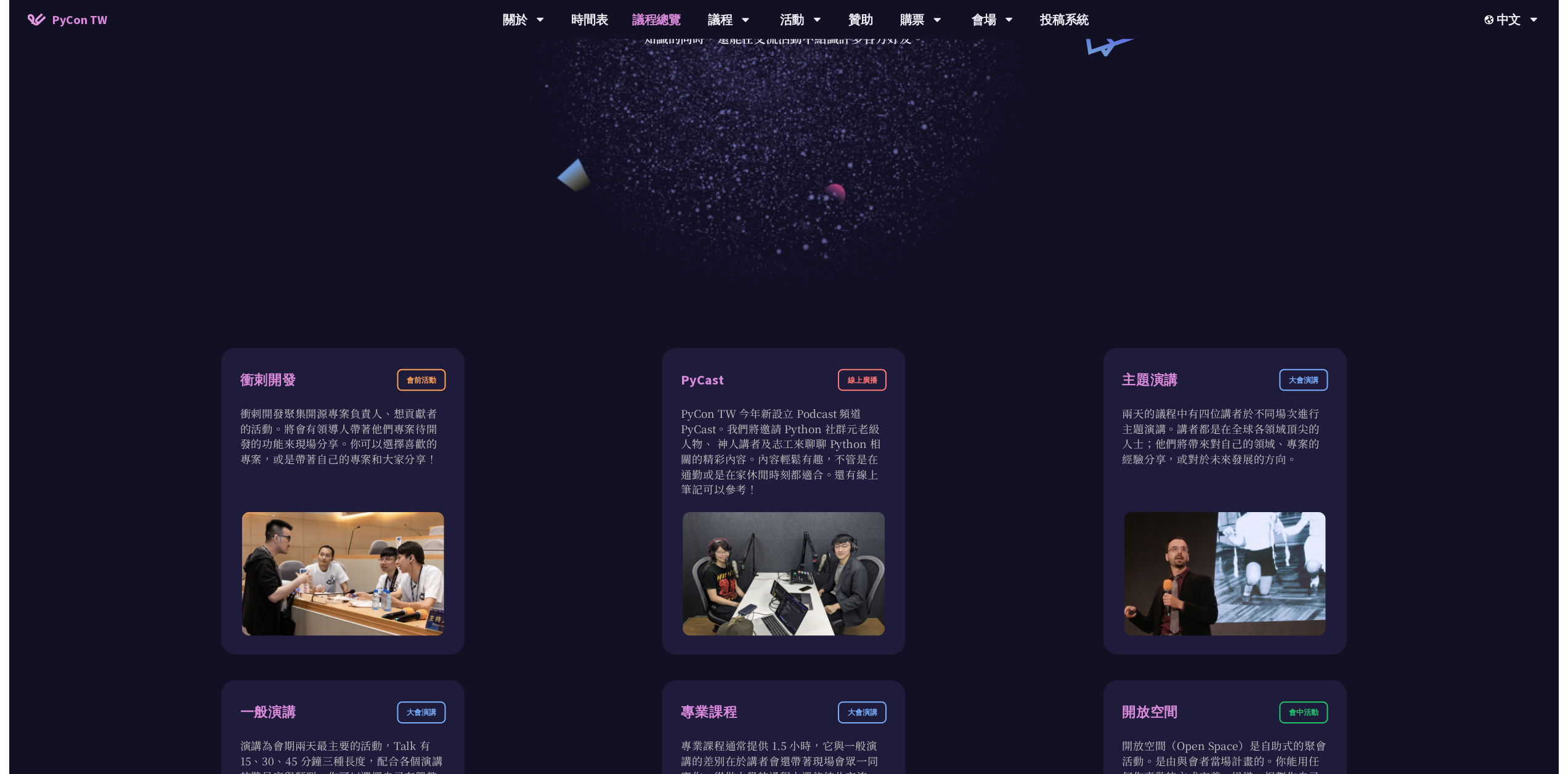
scroll to position [0, 0]
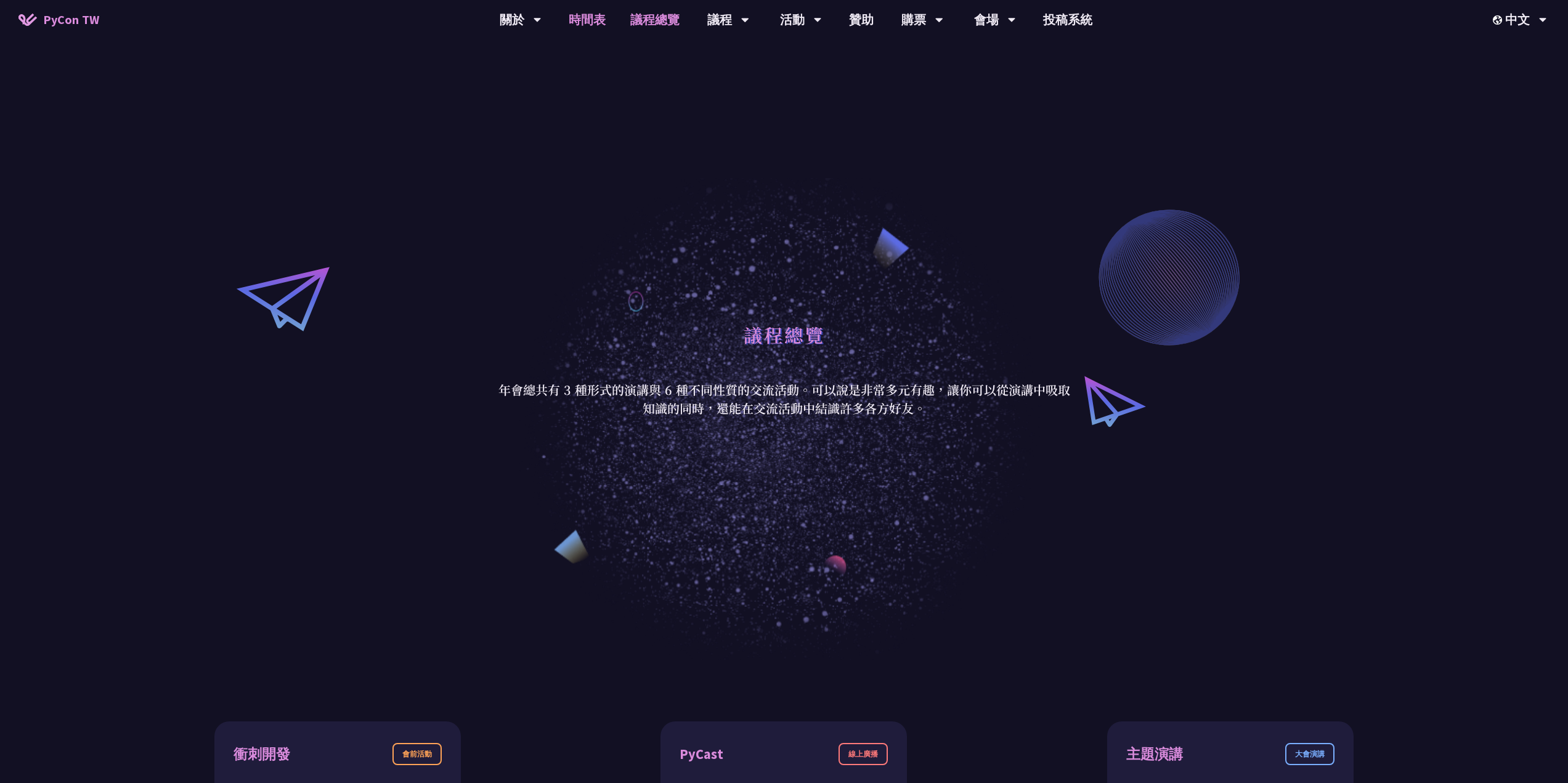
click at [601, 22] on link "時間表" at bounding box center [587, 19] width 62 height 39
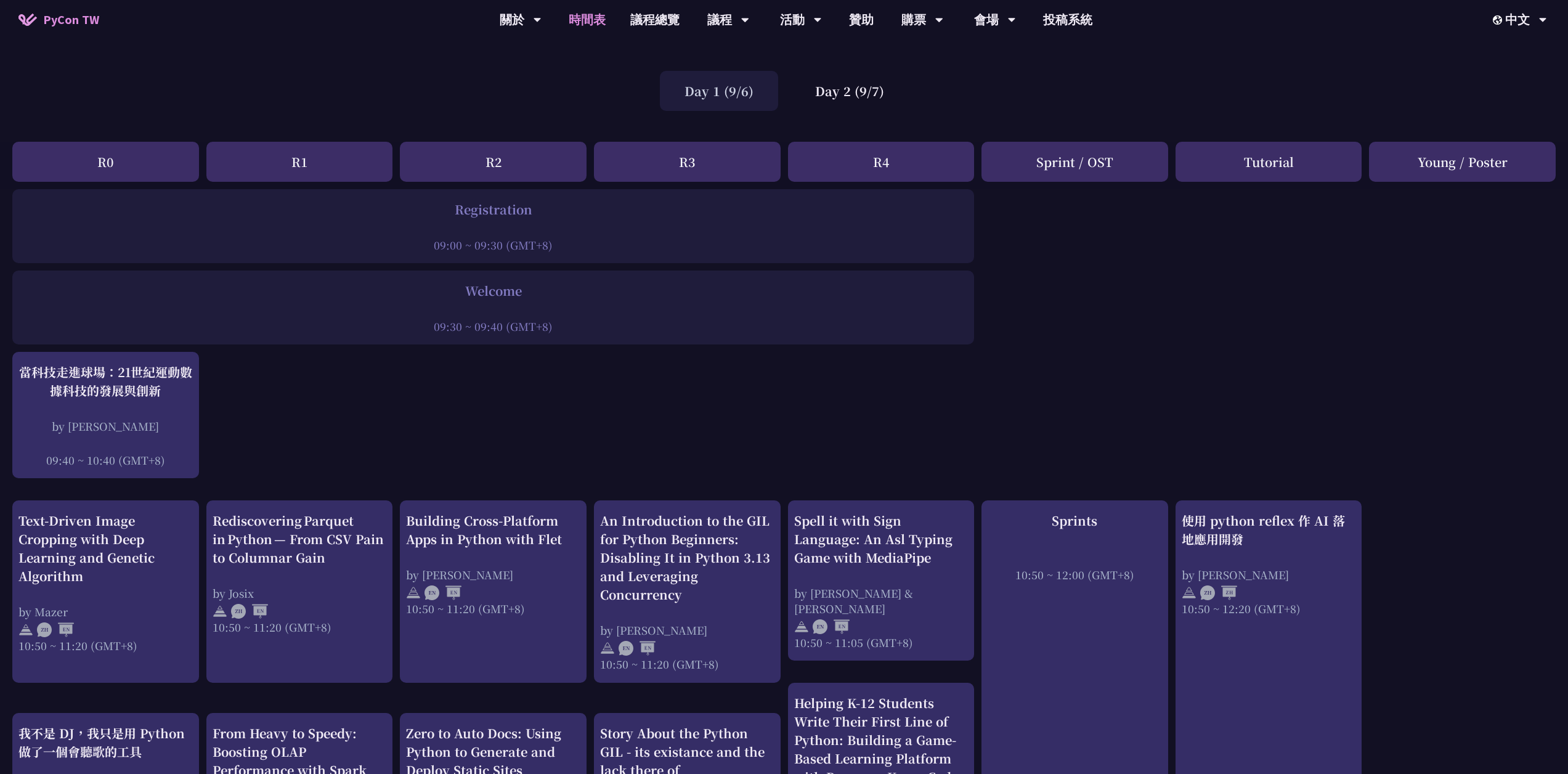
scroll to position [185, 0]
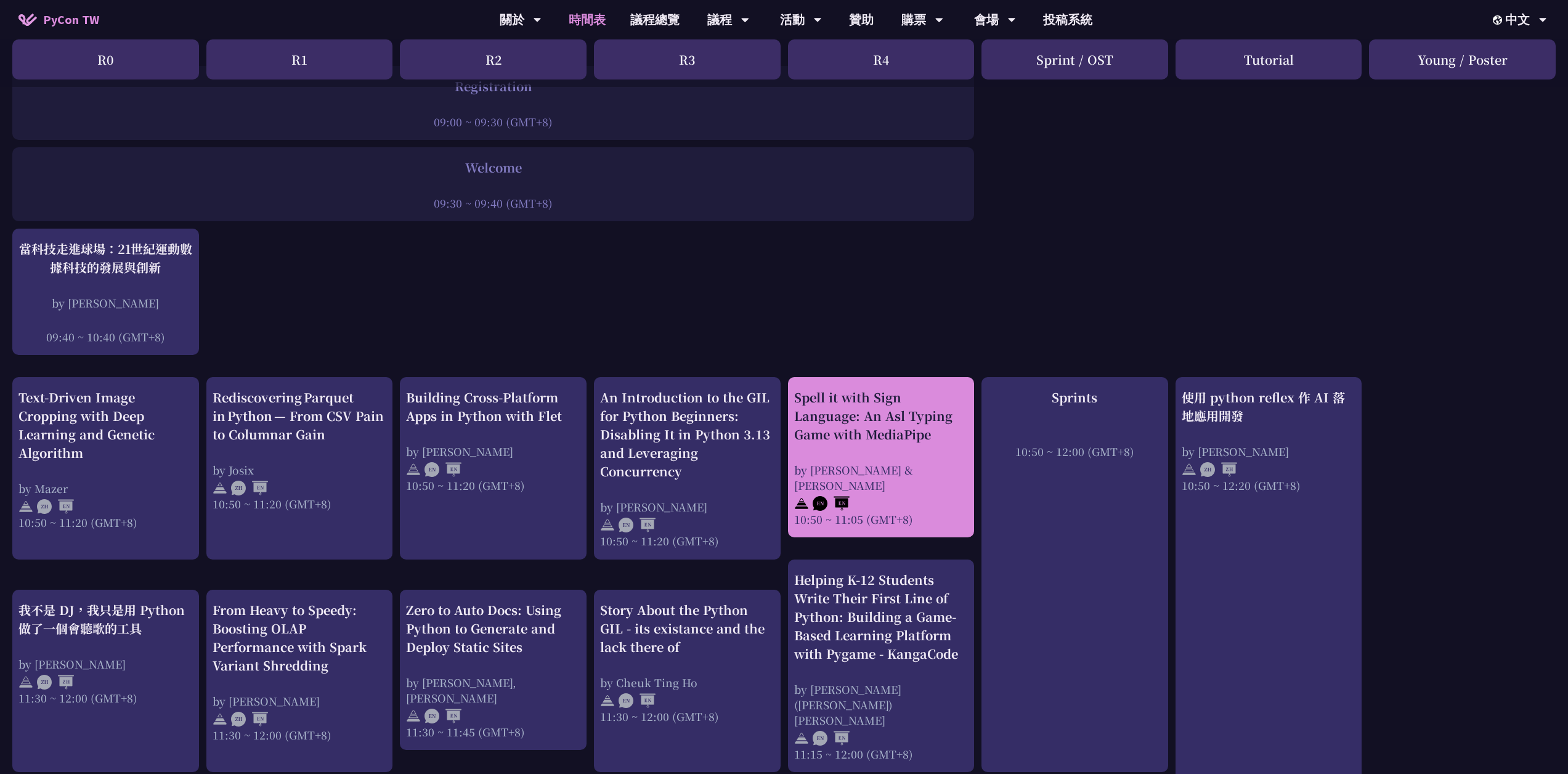
click at [894, 437] on div "Spell it with Sign Language: An Asl Typing Game with MediaPipe" at bounding box center [881, 416] width 175 height 56
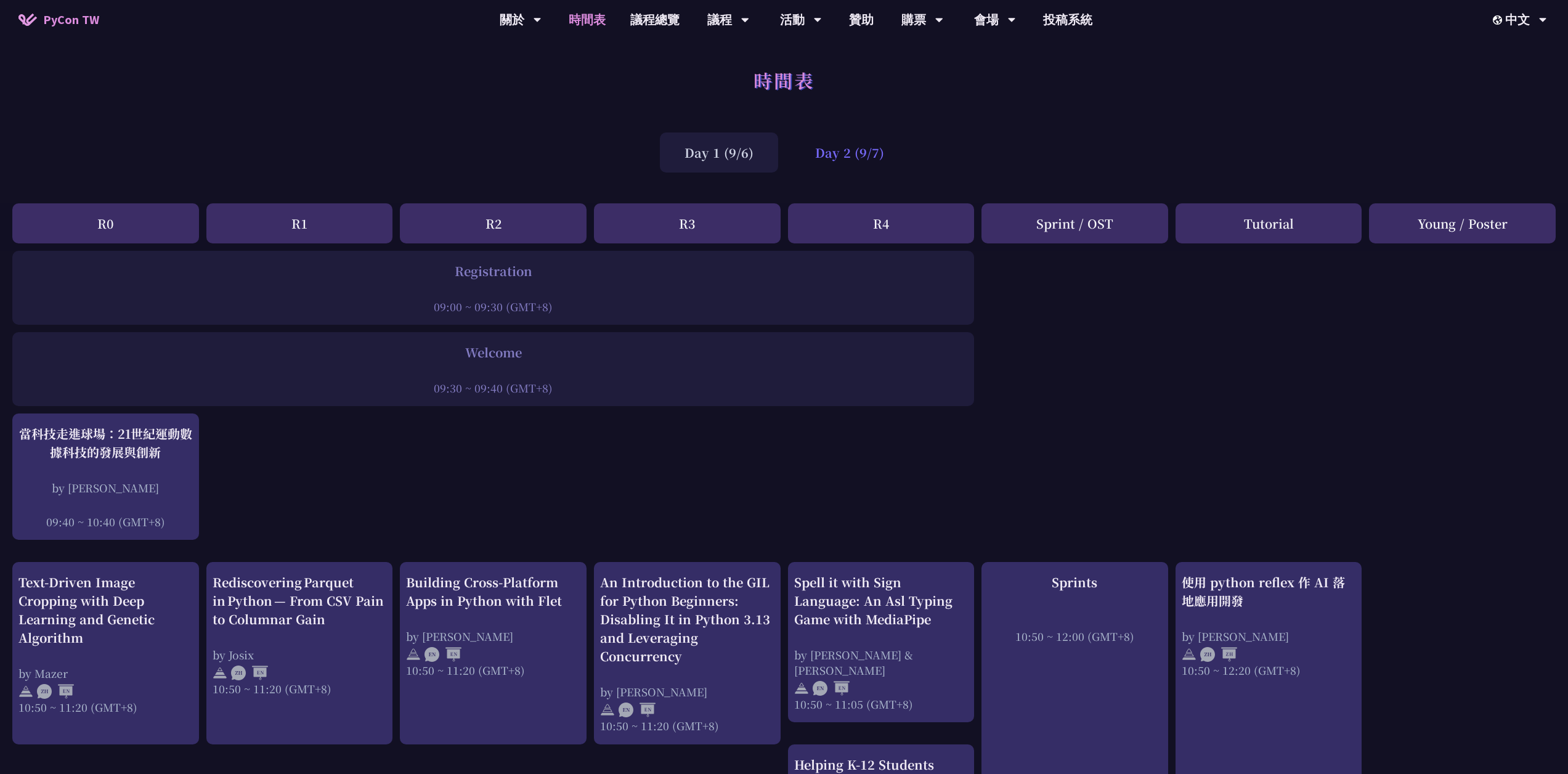
click at [851, 158] on div "Day 2 (9/7)" at bounding box center [850, 152] width 118 height 40
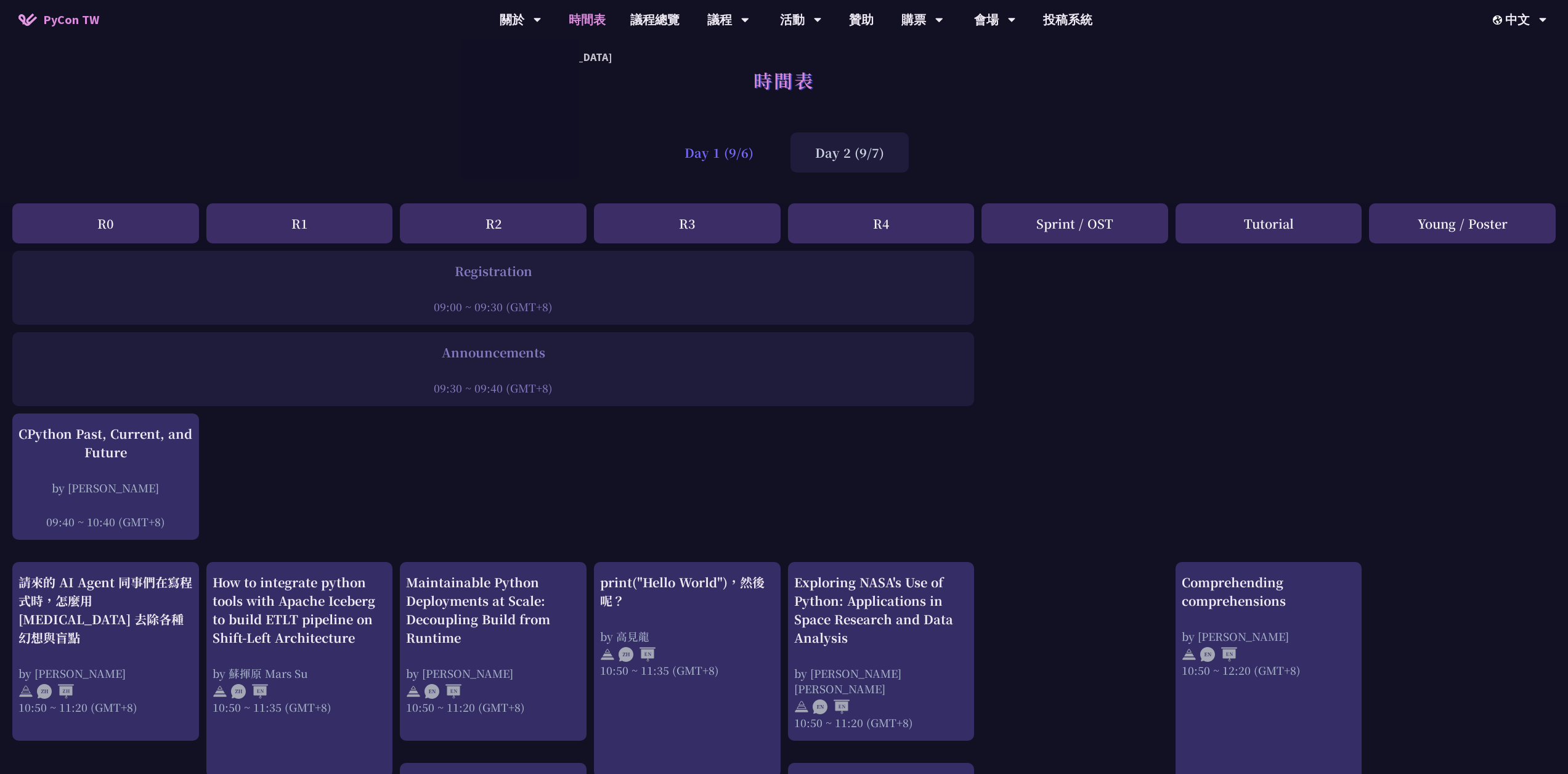
click at [708, 167] on div "Day 1 (9/6)" at bounding box center [719, 152] width 118 height 40
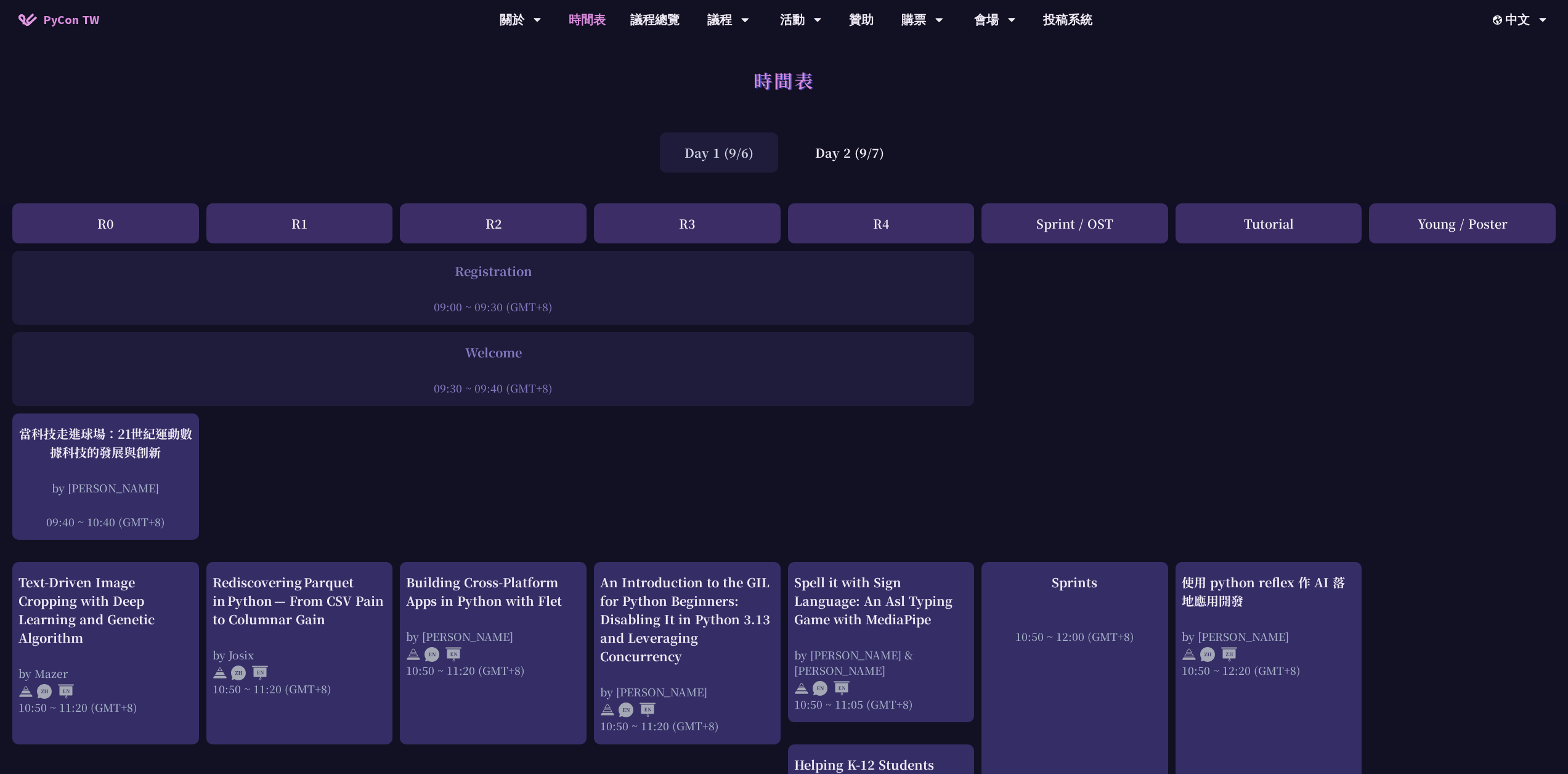
scroll to position [471, 0]
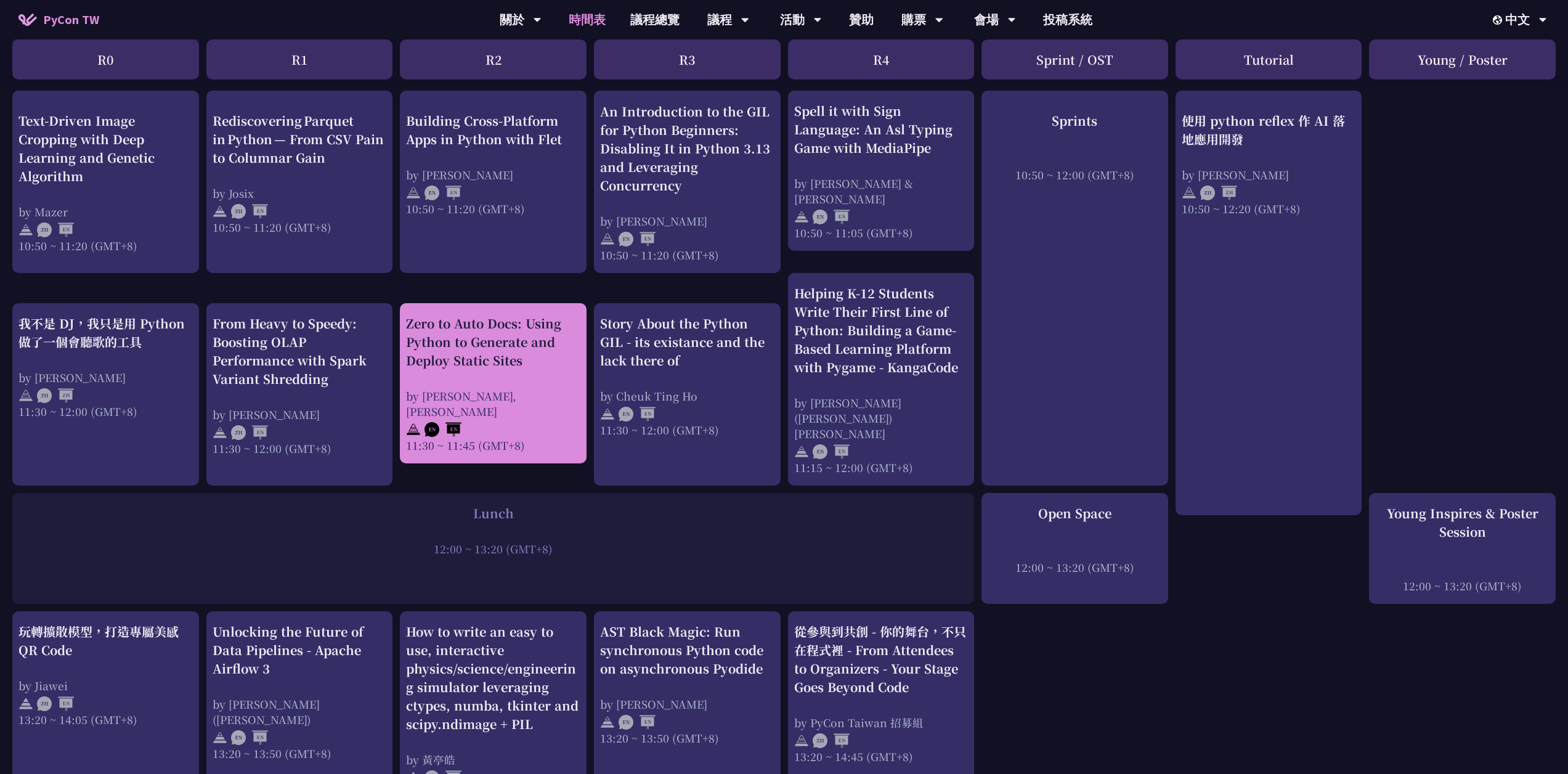
click at [538, 388] on div "by [PERSON_NAME], [PERSON_NAME]" at bounding box center [493, 403] width 175 height 31
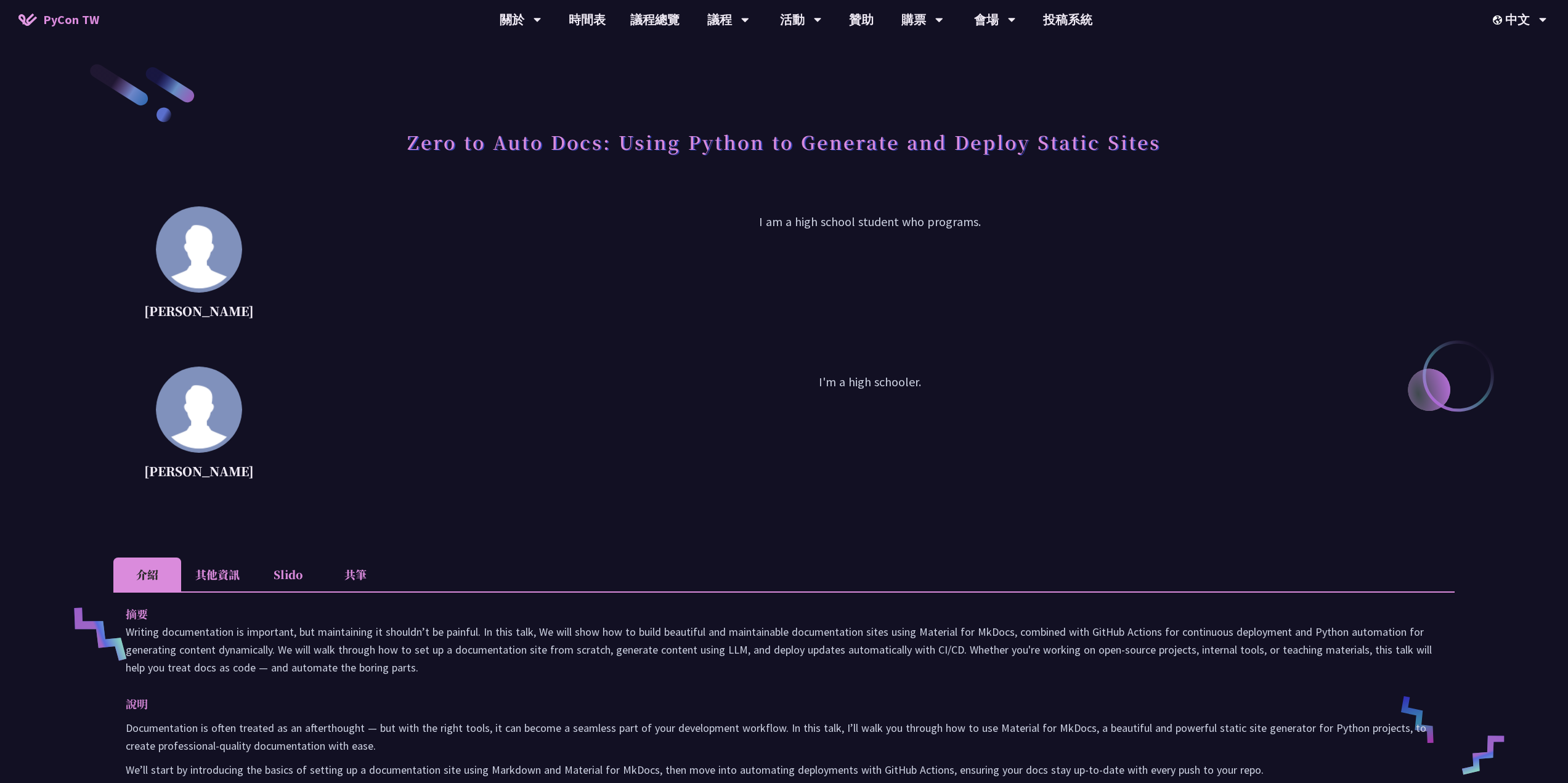
click at [785, 387] on p "I'm a high schooler." at bounding box center [869, 427] width 1170 height 111
drag, startPoint x: 145, startPoint y: 469, endPoint x: 259, endPoint y: 477, distance: 114.3
click at [259, 477] on div "[PERSON_NAME] I'm a high schooler." at bounding box center [783, 428] width 1341 height 123
copy div "[PERSON_NAME]"
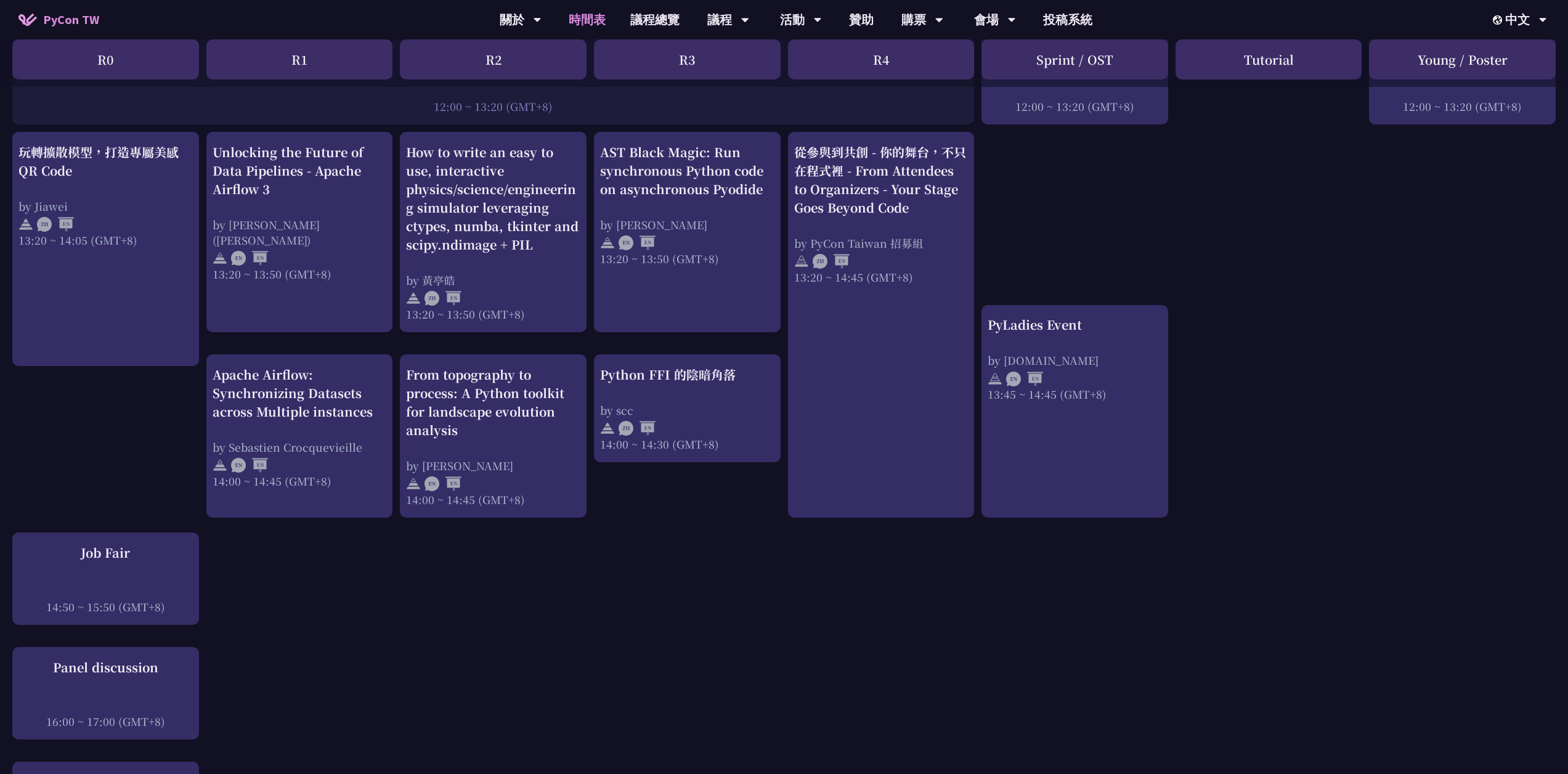
scroll to position [436, 0]
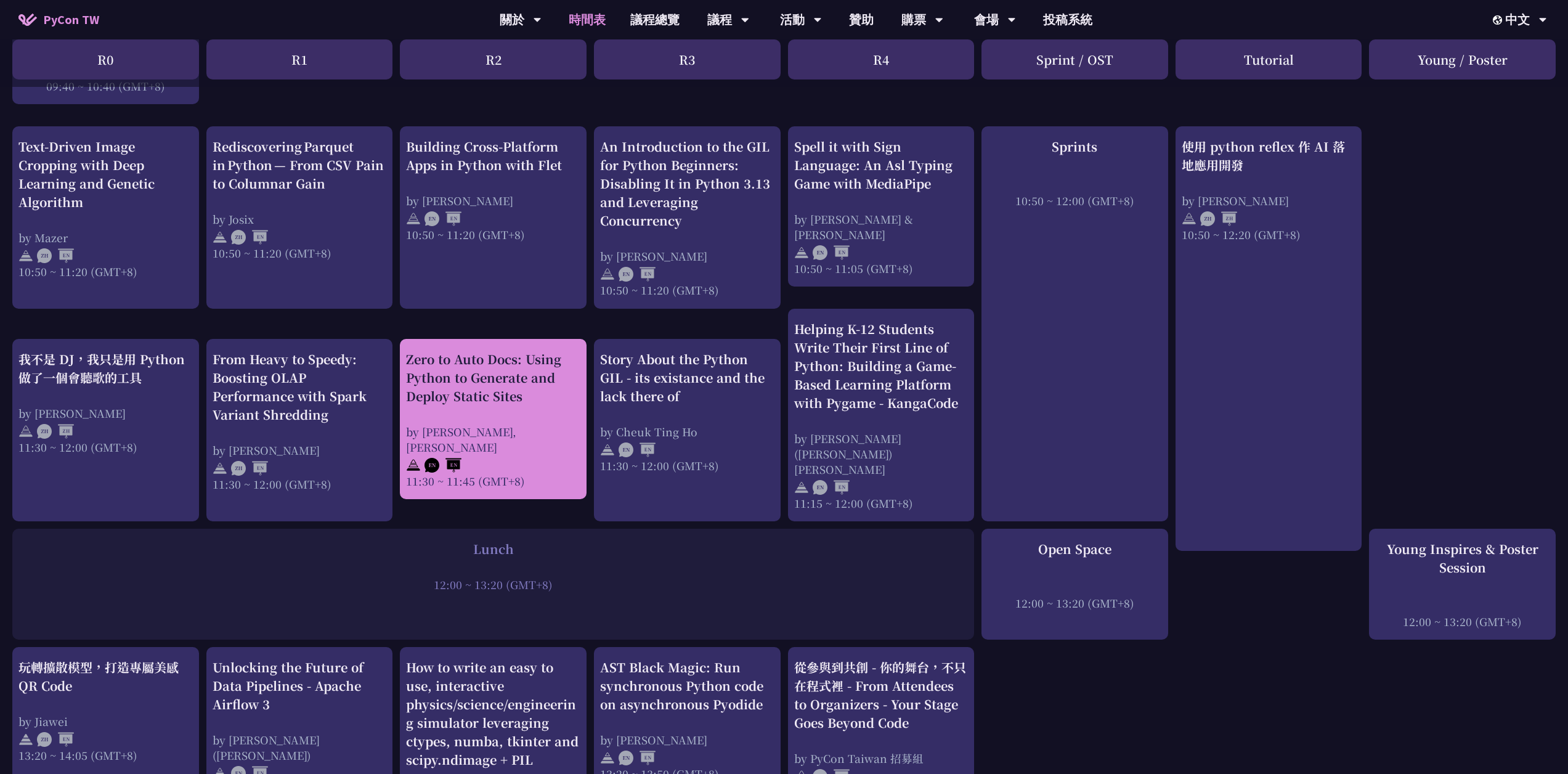
click at [502, 375] on div "Zero to Auto Docs: Using Python to Generate and Deploy Static Sites" at bounding box center [493, 377] width 175 height 56
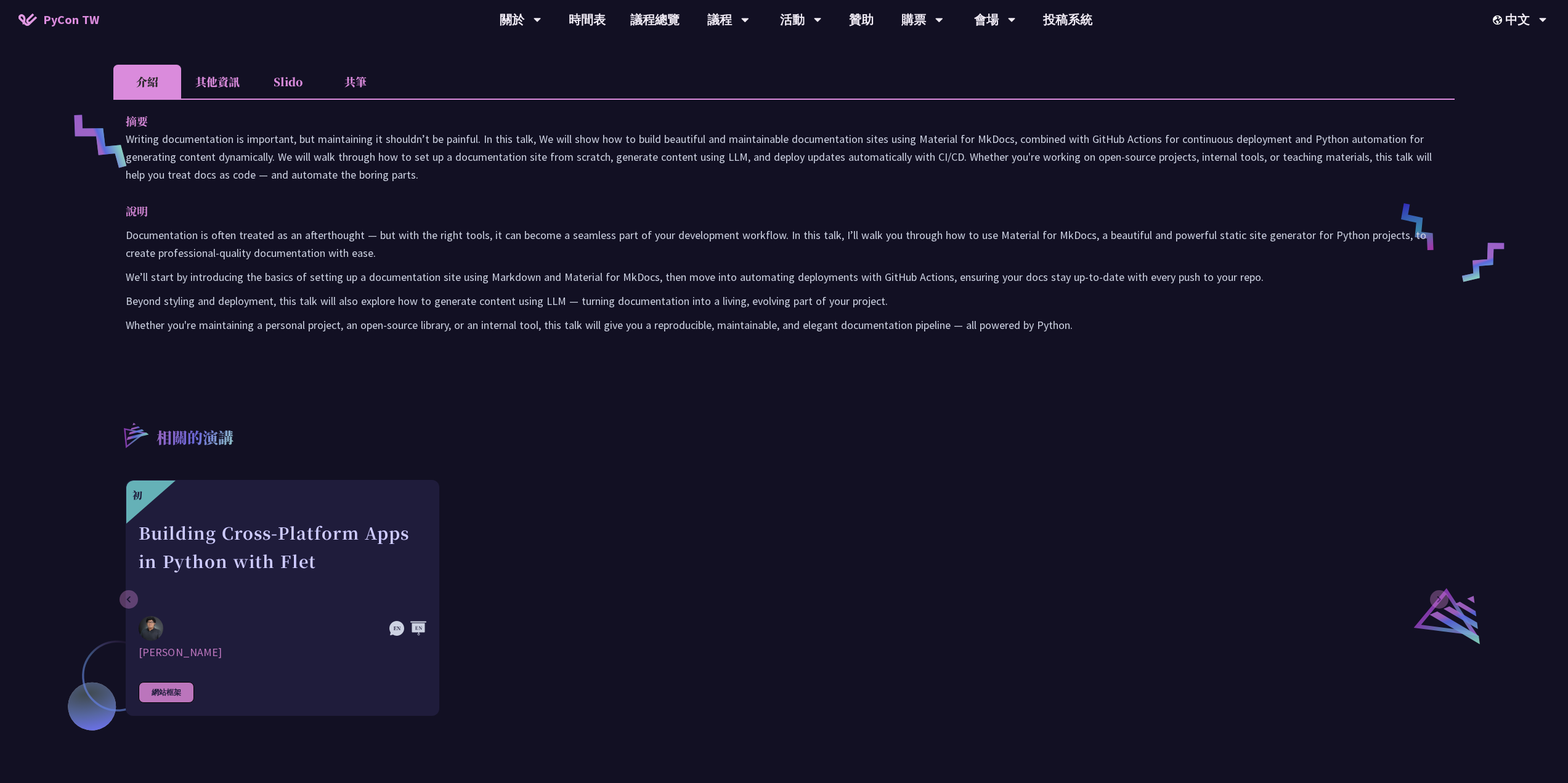
scroll to position [62, 0]
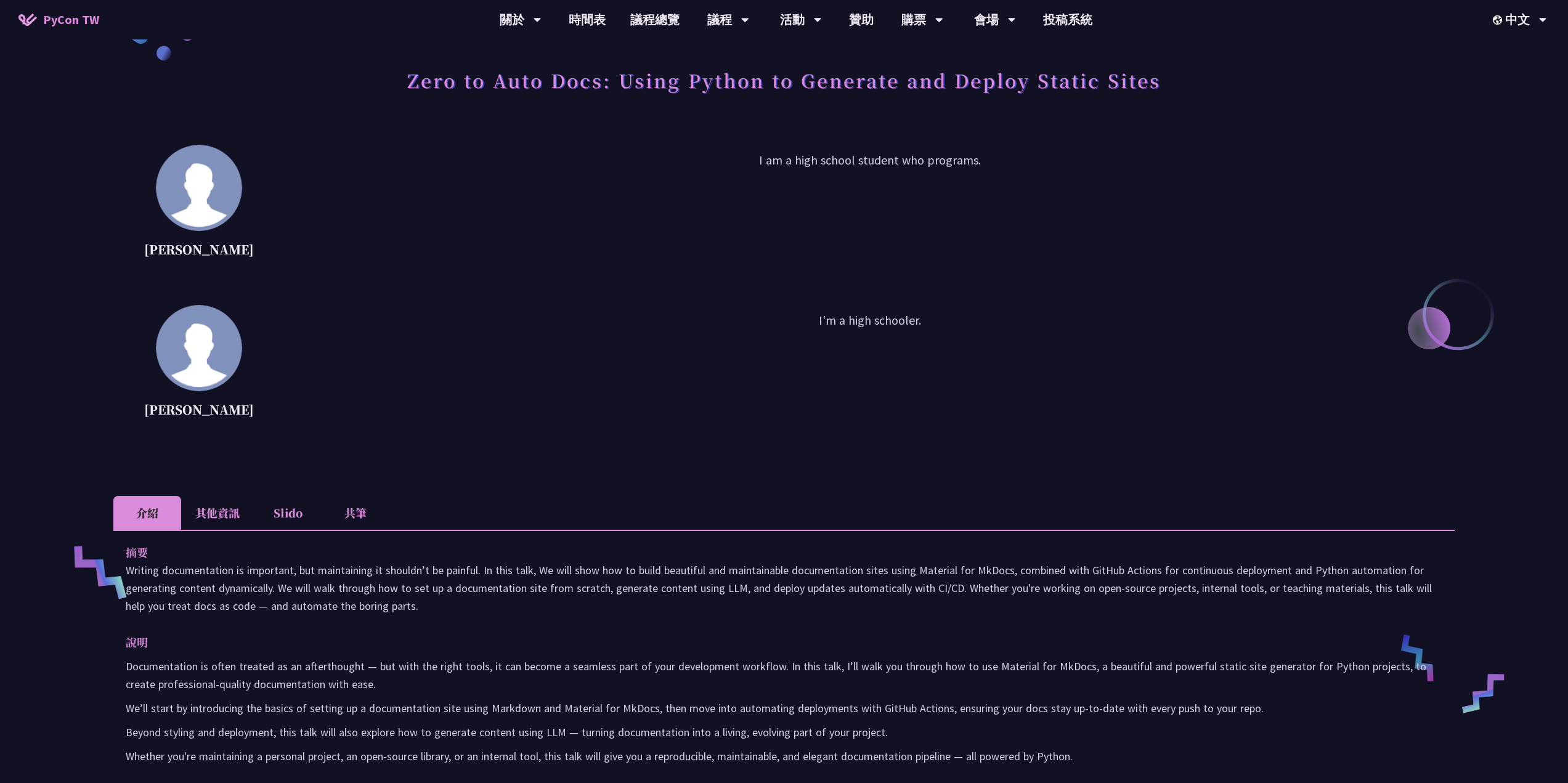
click at [214, 515] on li "其他資訊" at bounding box center [217, 513] width 72 height 34
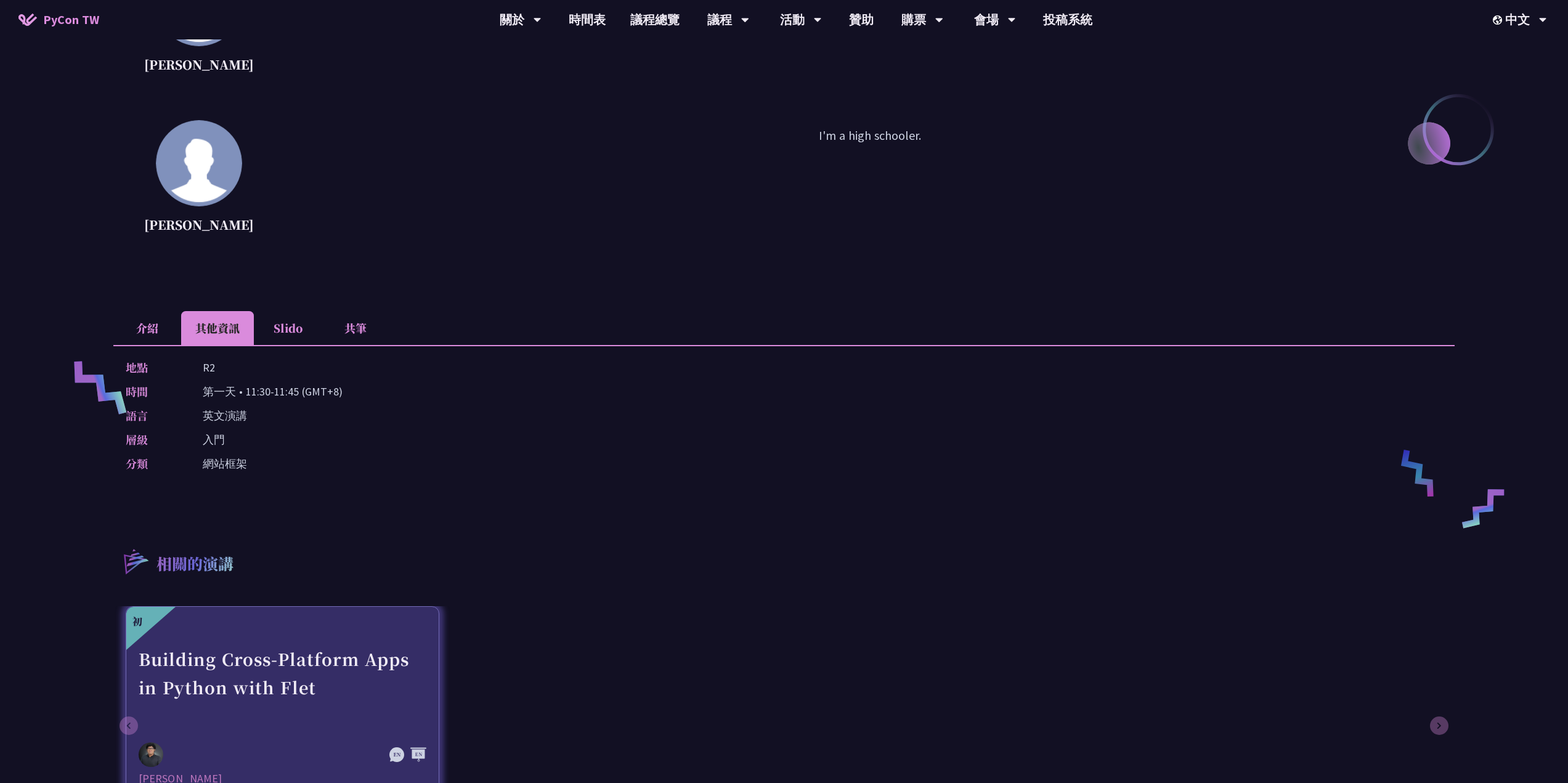
scroll to position [431, 0]
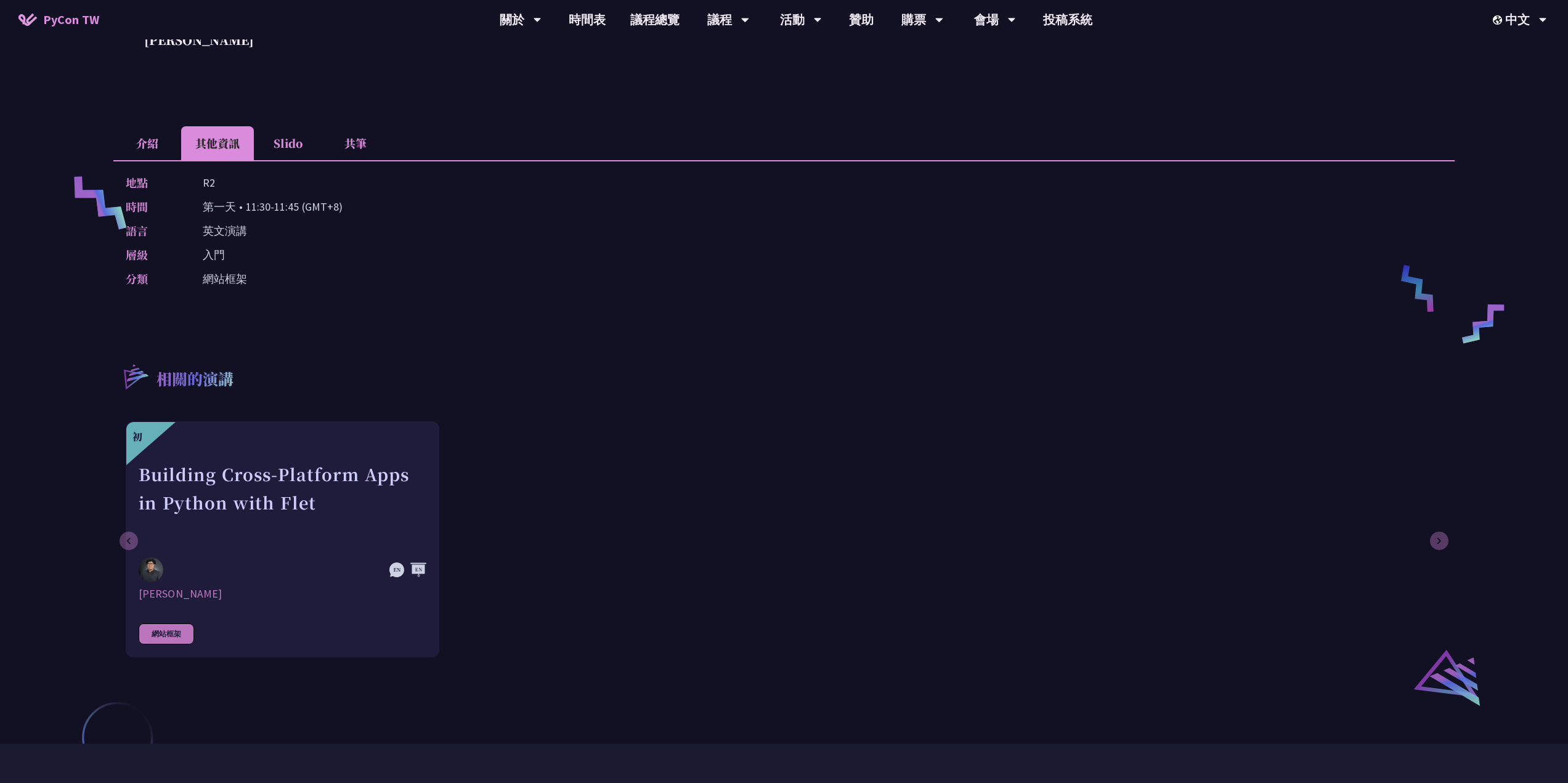
click at [303, 155] on li "Slido" at bounding box center [288, 143] width 68 height 34
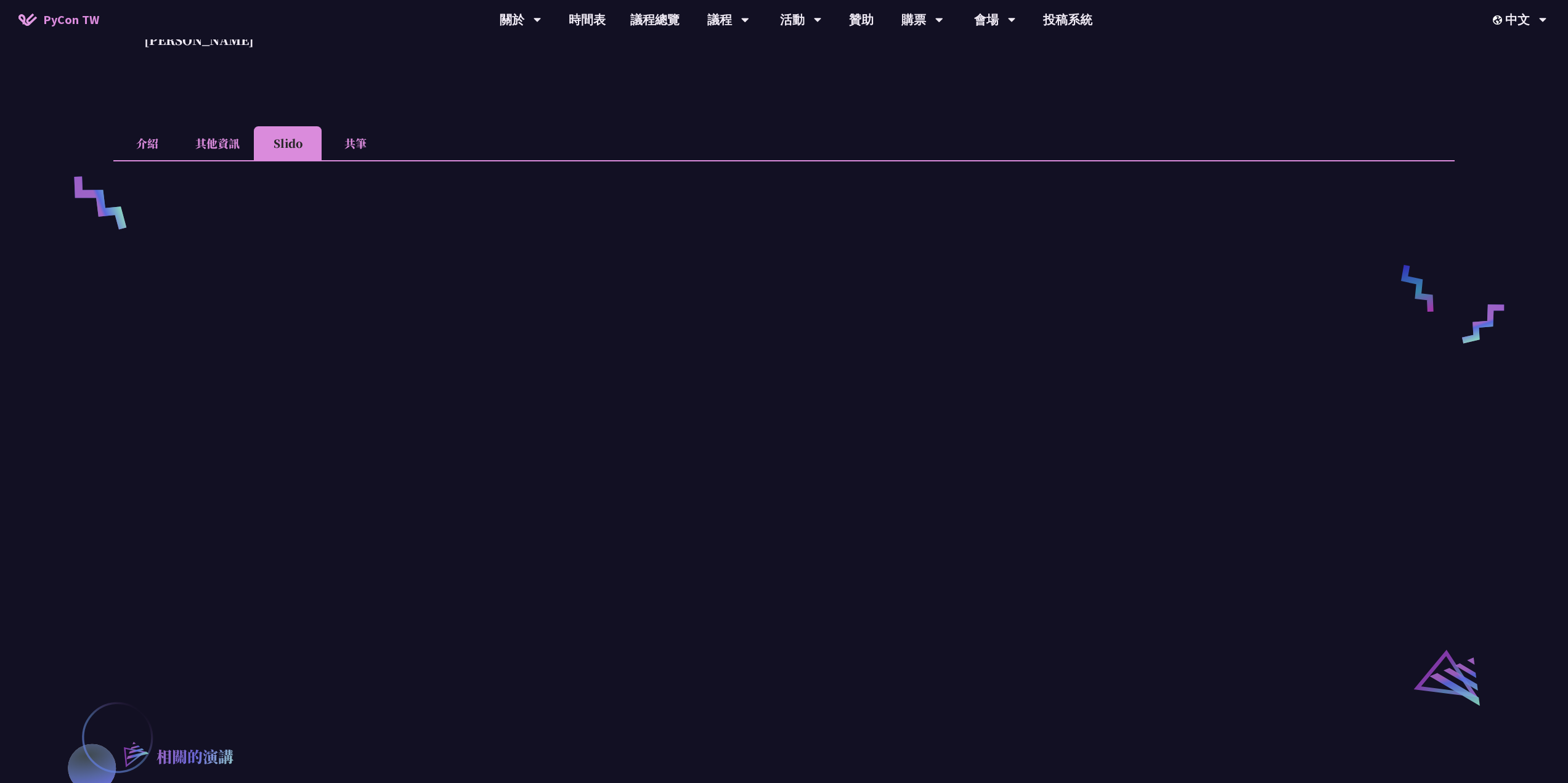
click at [370, 147] on li "共筆" at bounding box center [356, 143] width 68 height 34
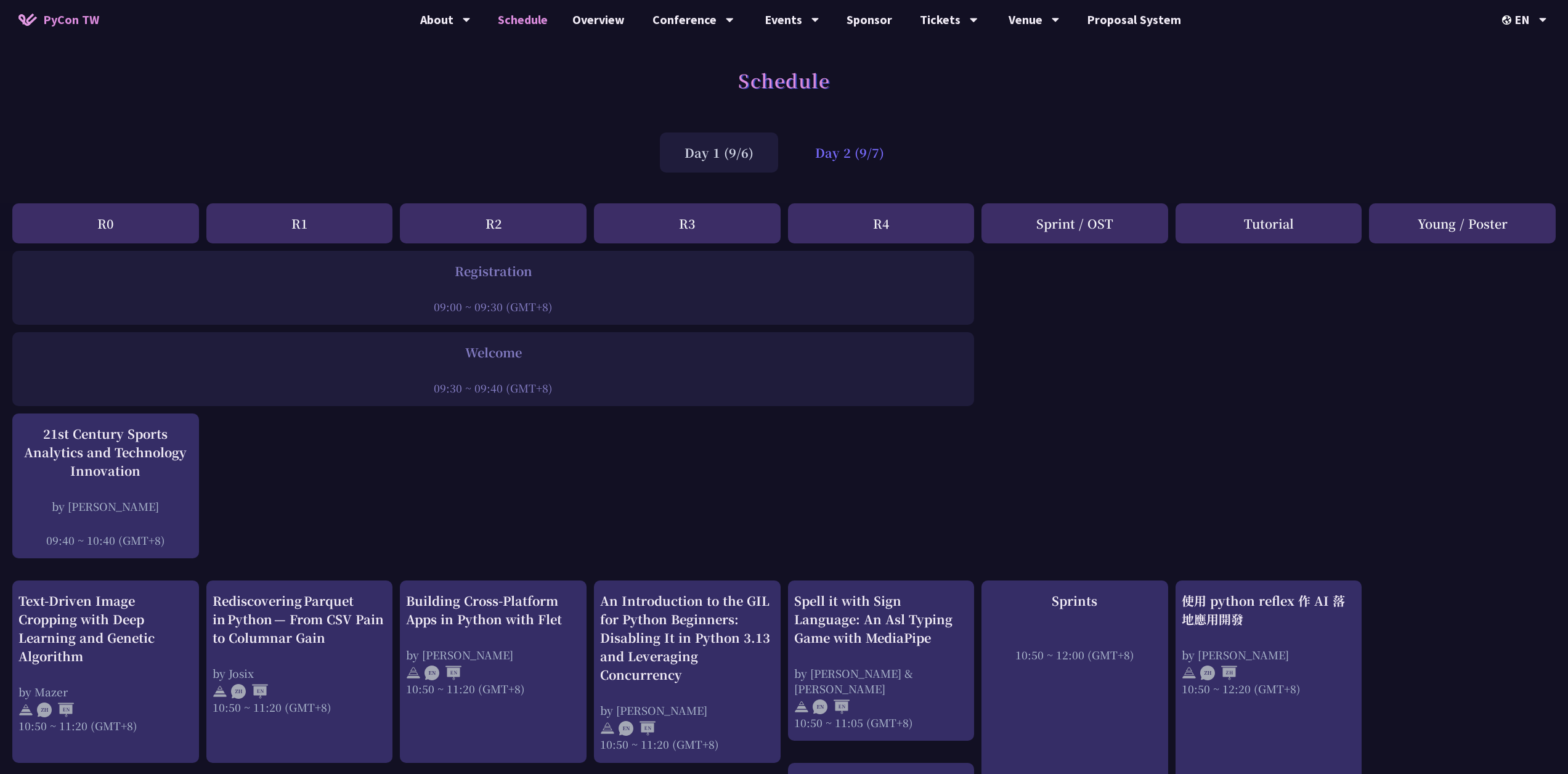
click at [846, 161] on div "Day 2 (9/7)" at bounding box center [850, 152] width 118 height 40
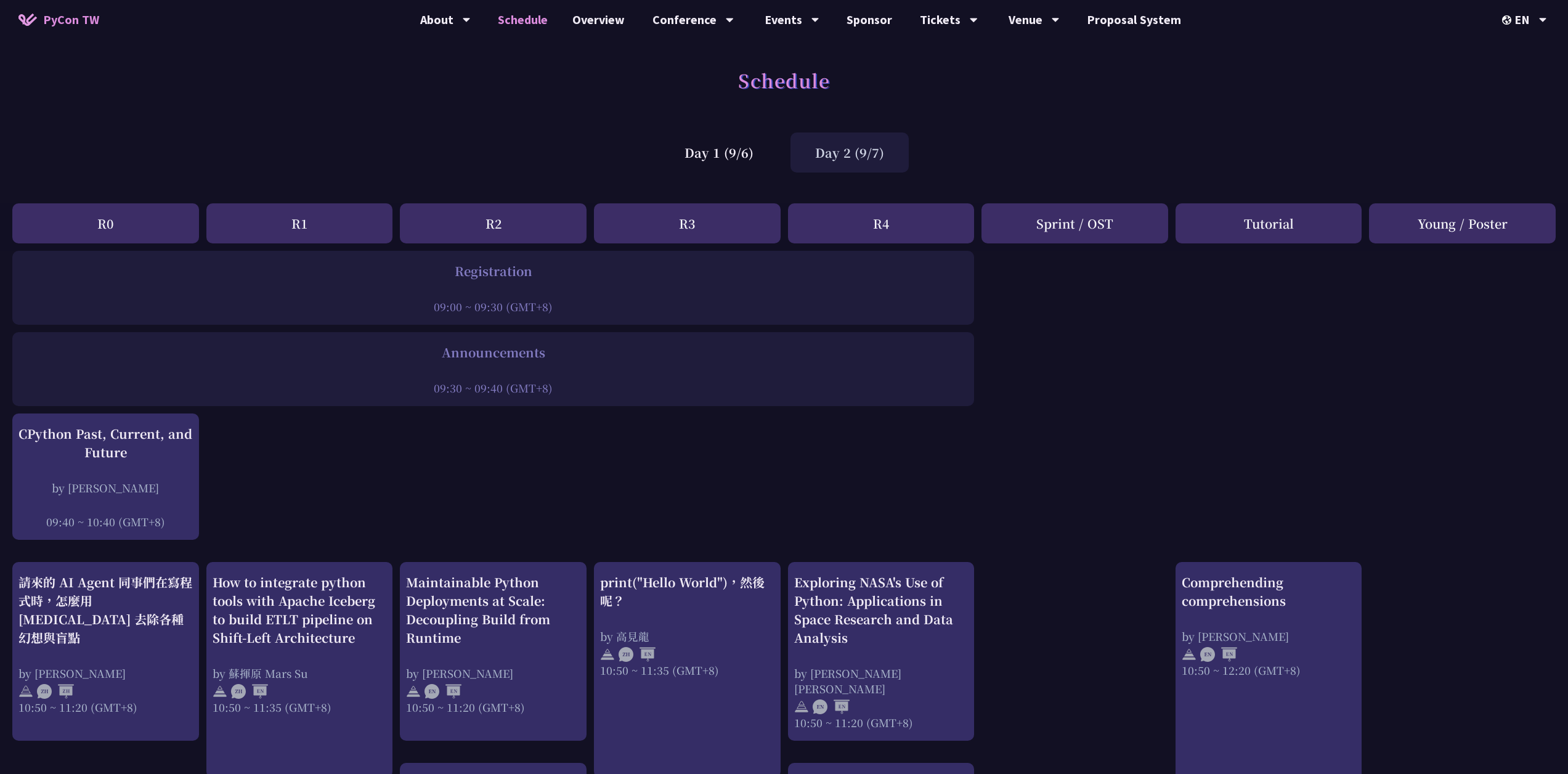
scroll to position [1562, 0]
